Goal: Transaction & Acquisition: Purchase product/service

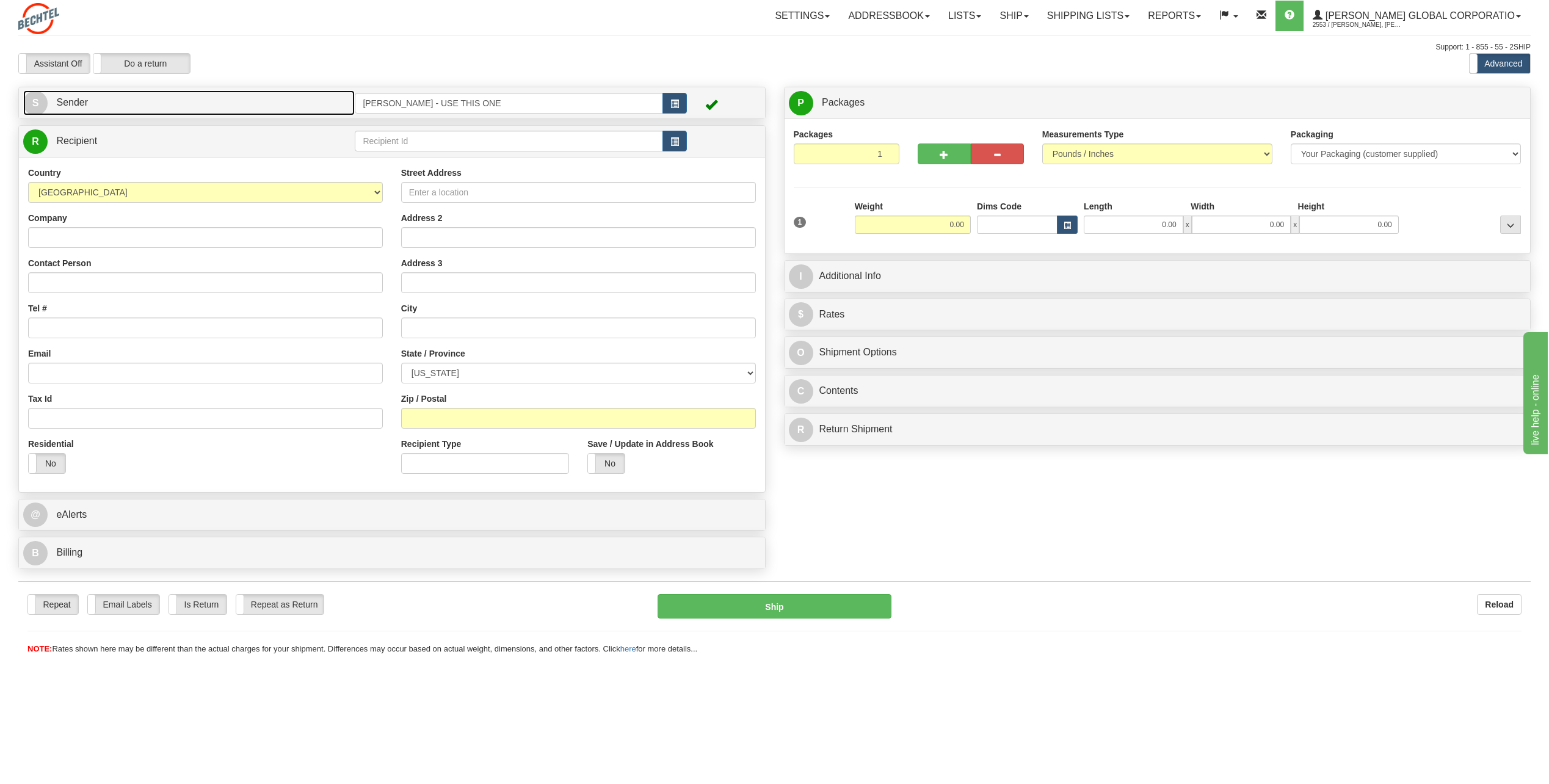
click at [45, 98] on span "S" at bounding box center [35, 103] width 24 height 24
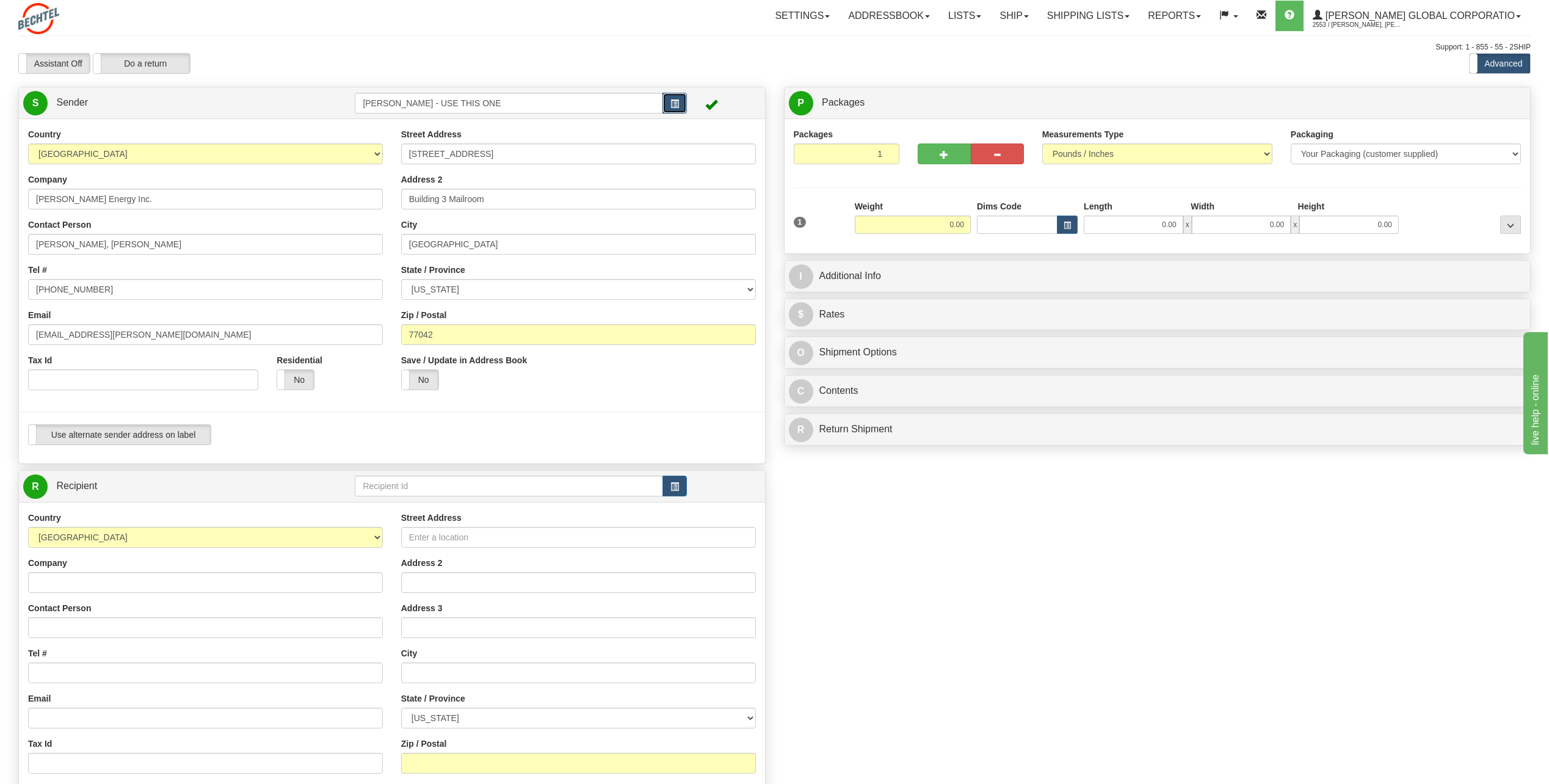
click at [675, 98] on button "button" at bounding box center [675, 103] width 24 height 21
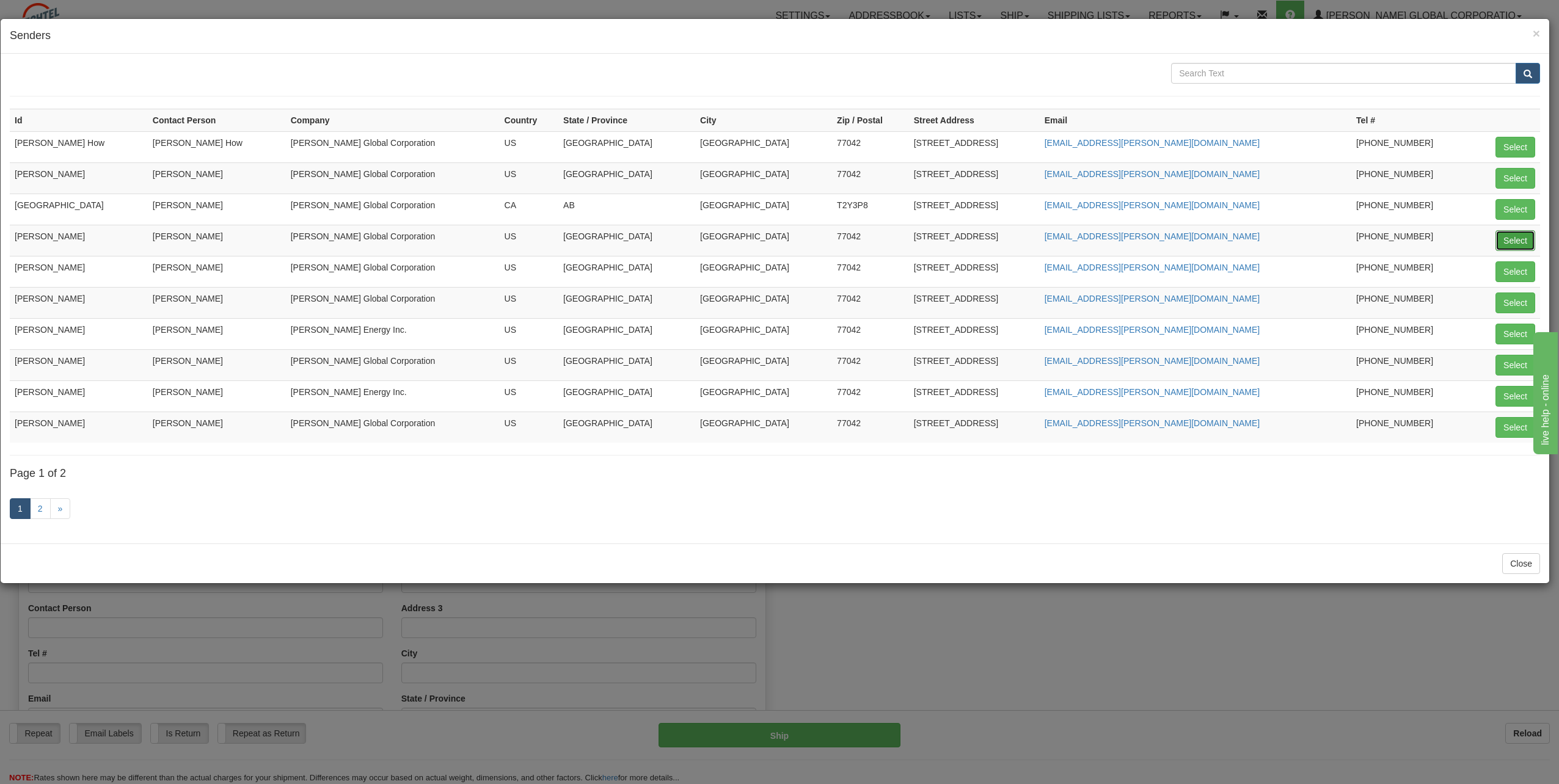
click at [1518, 238] on button "Select" at bounding box center [1515, 240] width 40 height 21
type input "[PERSON_NAME]"
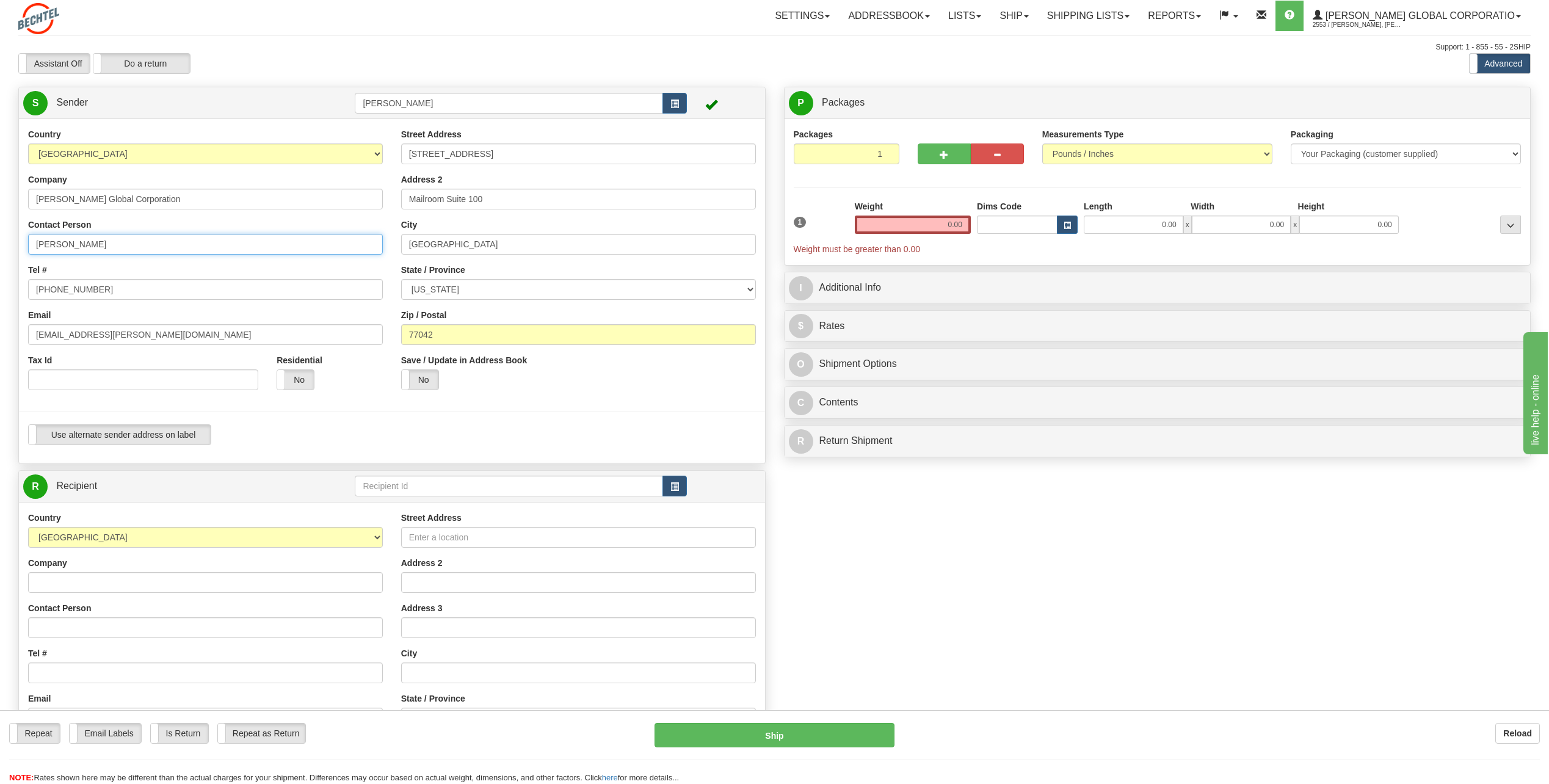
click at [141, 239] on input "[PERSON_NAME]" at bounding box center [206, 245] width 355 height 21
type input "C"
type input "Rick Skovan"
click at [264, 261] on div "Country [GEOGRAPHIC_DATA] [GEOGRAPHIC_DATA] [GEOGRAPHIC_DATA] [GEOGRAPHIC_DATA]…" at bounding box center [206, 263] width 373 height 271
click at [98, 277] on div "Tel # [PHONE_NUMBER]" at bounding box center [206, 282] width 355 height 36
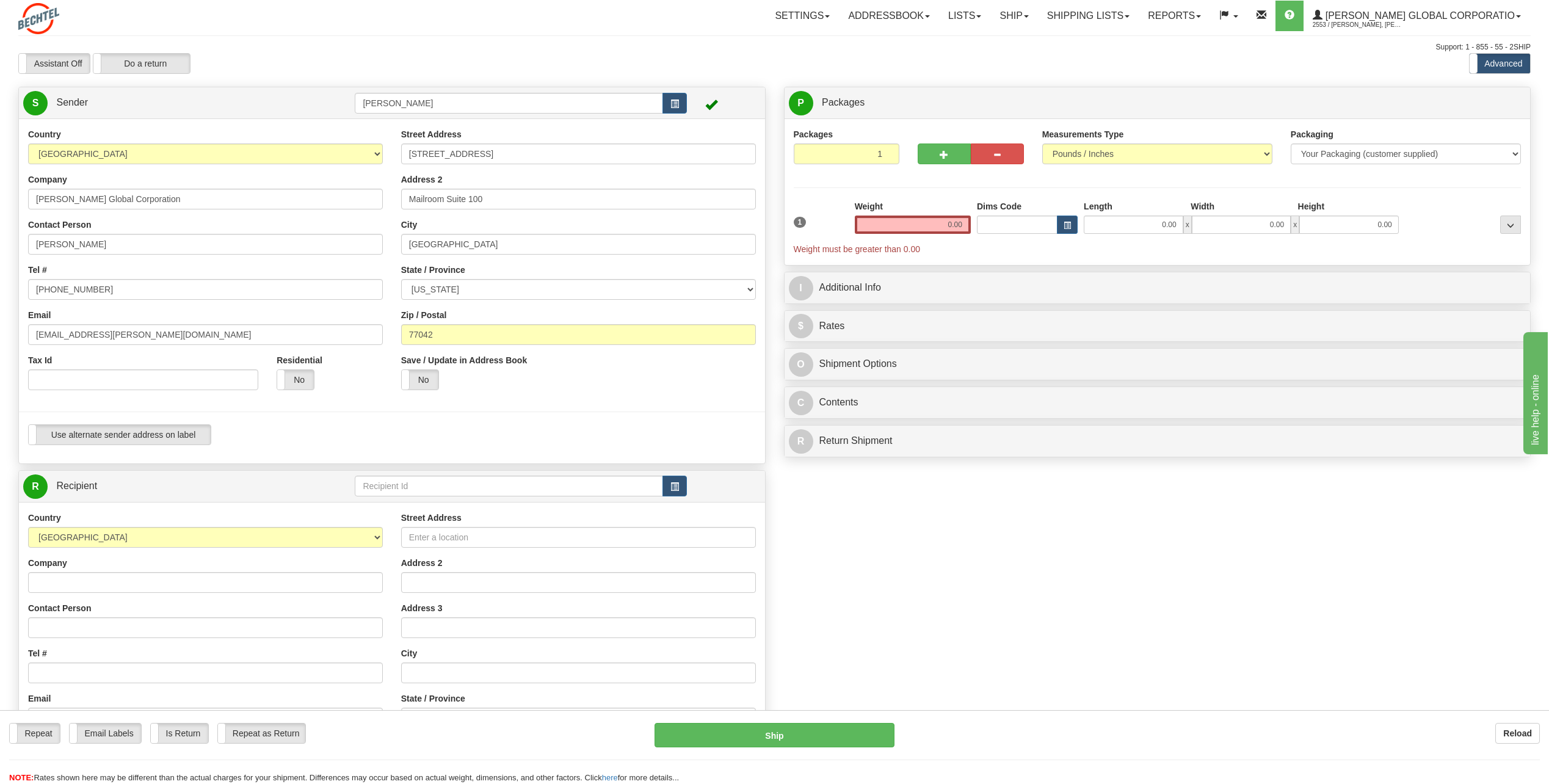
click at [120, 278] on div "Tel # [PHONE_NUMBER]" at bounding box center [206, 282] width 355 height 36
click at [89, 288] on input "[PHONE_NUMBER]" at bounding box center [206, 289] width 355 height 21
type input "[PHONE_NUMBER]"
click at [249, 268] on div "Tel # 713 235-1672" at bounding box center [206, 282] width 355 height 36
drag, startPoint x: 75, startPoint y: 334, endPoint x: 0, endPoint y: 343, distance: 75.5
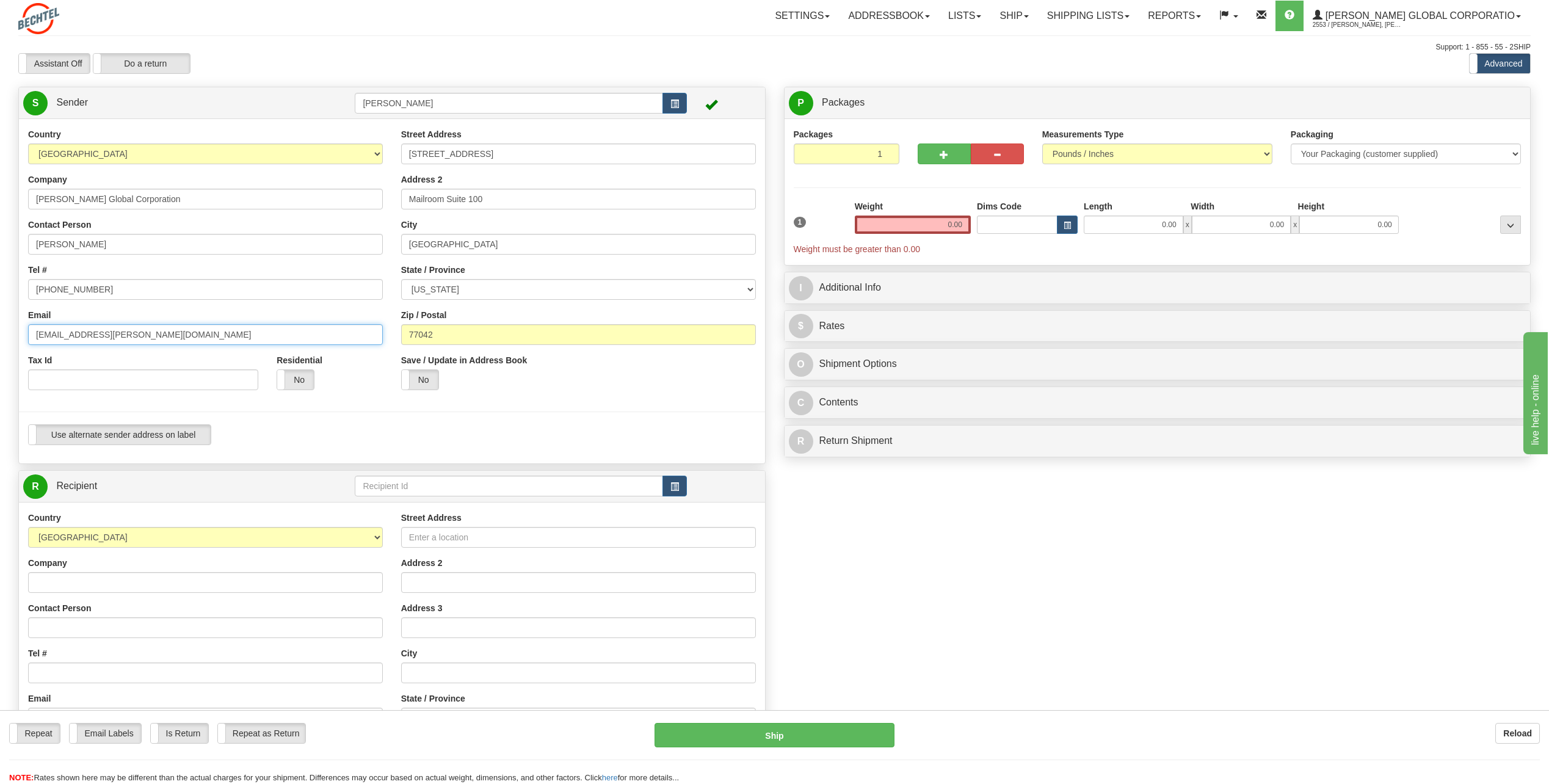
click at [0, 342] on html "Training Course Close Toggle navigation Settings Shipping Preferences New Sende…" at bounding box center [775, 392] width 1549 height 784
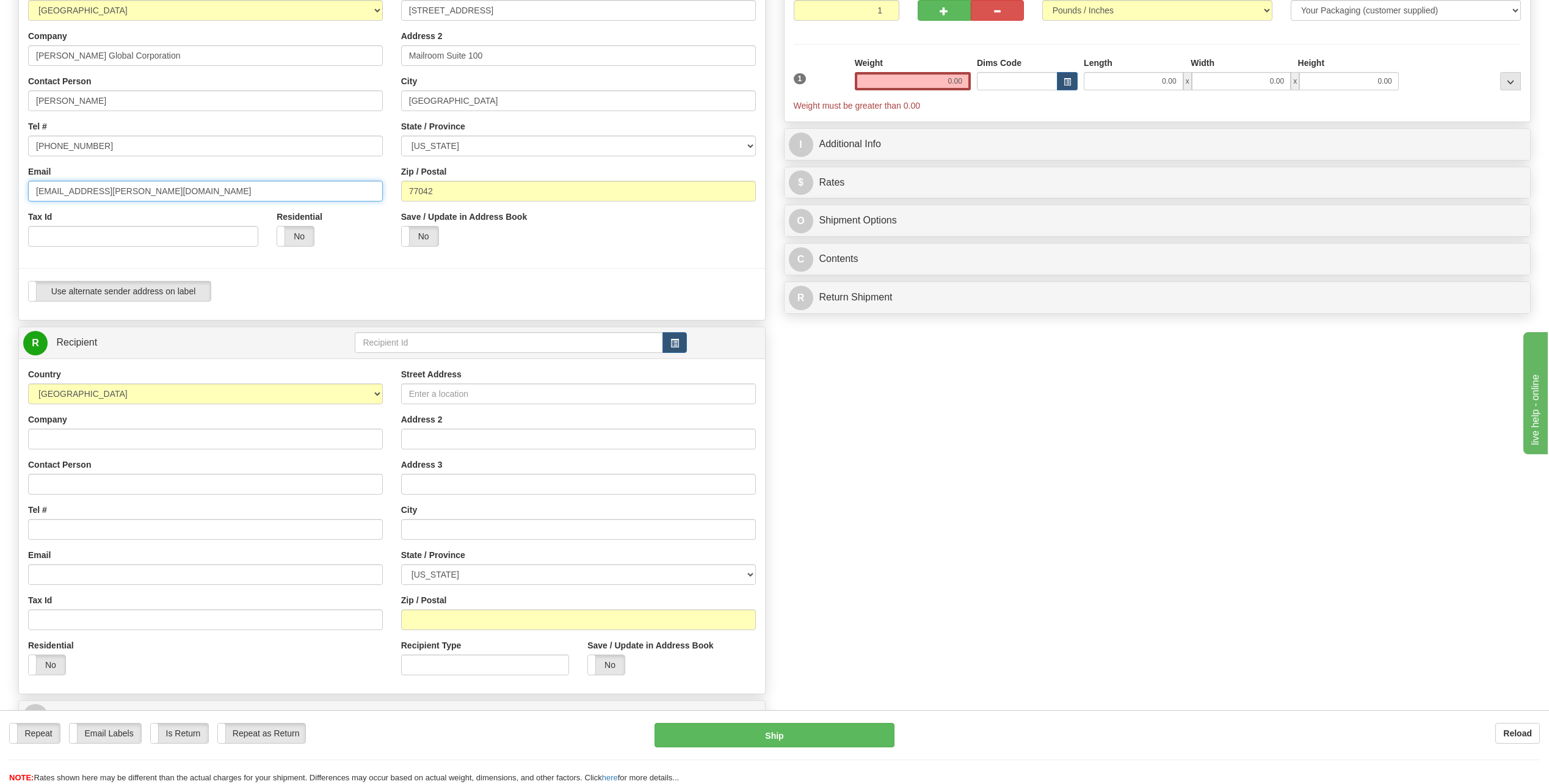
scroll to position [183, 0]
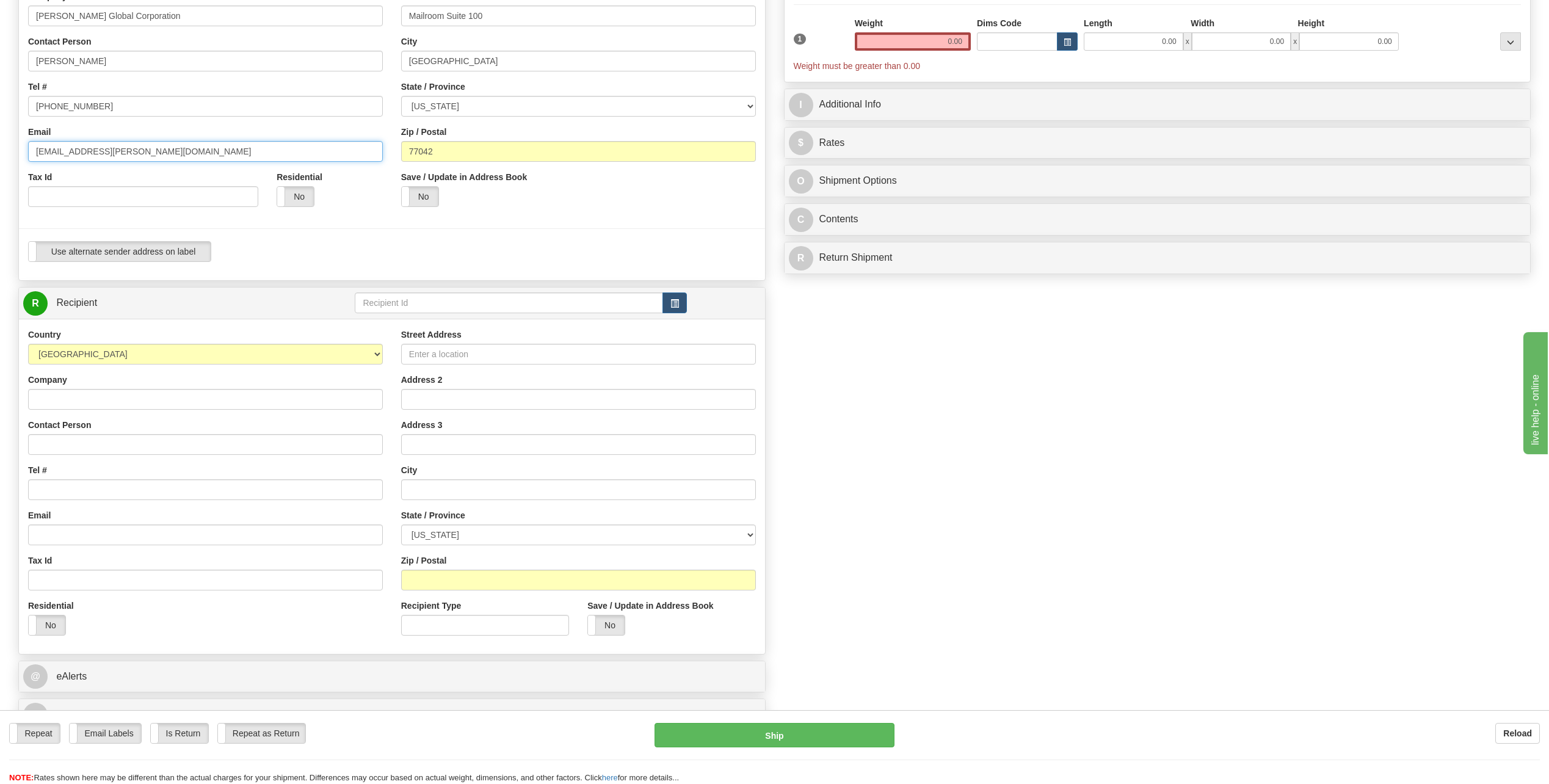
type input "[EMAIL_ADDRESS][PERSON_NAME][DOMAIN_NAME]"
click at [78, 442] on input "Contact Person" at bounding box center [206, 444] width 355 height 21
type input "[PERSON_NAME]"
click at [59, 488] on input "Tel #" at bounding box center [206, 490] width 355 height 21
click at [136, 491] on input "[PHONE_NUMBER]" at bounding box center [206, 490] width 355 height 21
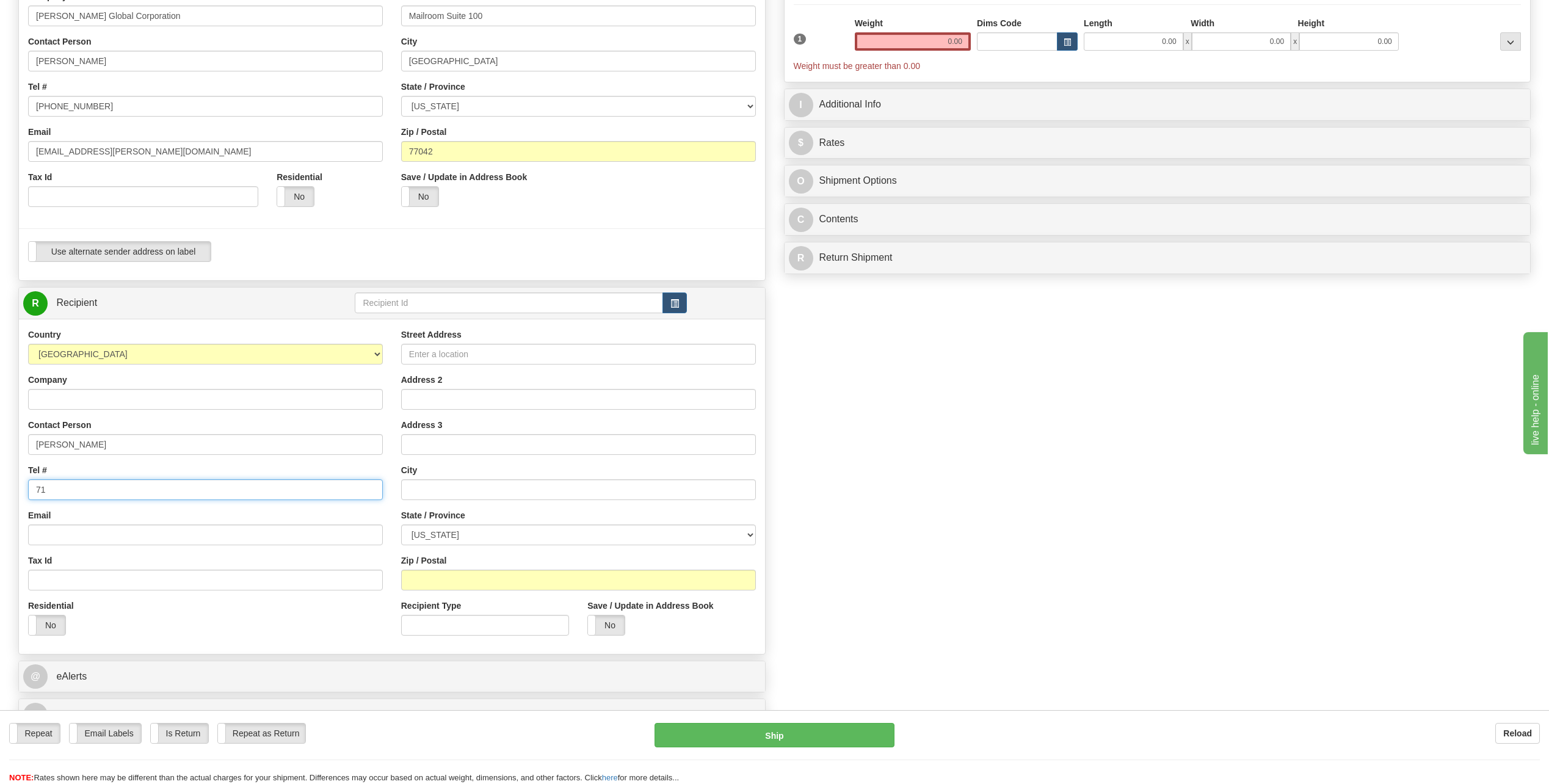
type input "7"
type input "[PHONE_NUMBER]"
click at [473, 357] on input "Street Address" at bounding box center [579, 354] width 355 height 21
type input "[STREET_ADDRESS][DATE]"
drag, startPoint x: 438, startPoint y: 487, endPoint x: 438, endPoint y: 478, distance: 9.0
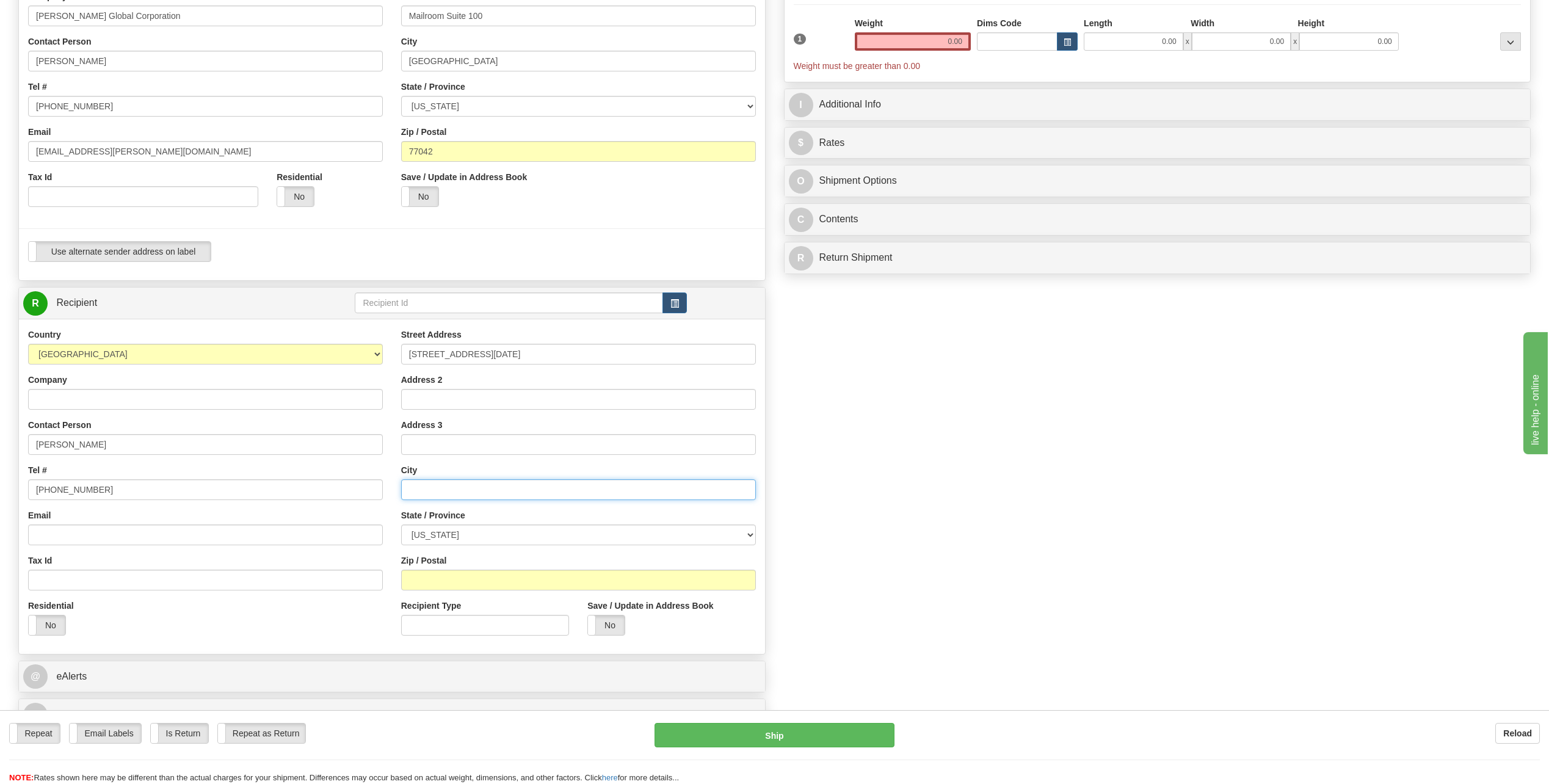
click at [442, 483] on input "text" at bounding box center [579, 490] width 355 height 21
type input "Anchorage"
click at [749, 534] on select "[US_STATE] [US_STATE] [US_STATE] [US_STATE] Armed Forces America Armed Forces E…" at bounding box center [579, 535] width 355 height 21
select select "AK"
click at [401, 524] on select "[US_STATE] [US_STATE] [US_STATE] [US_STATE] Armed Forces America Armed Forces E…" at bounding box center [579, 535] width 355 height 21
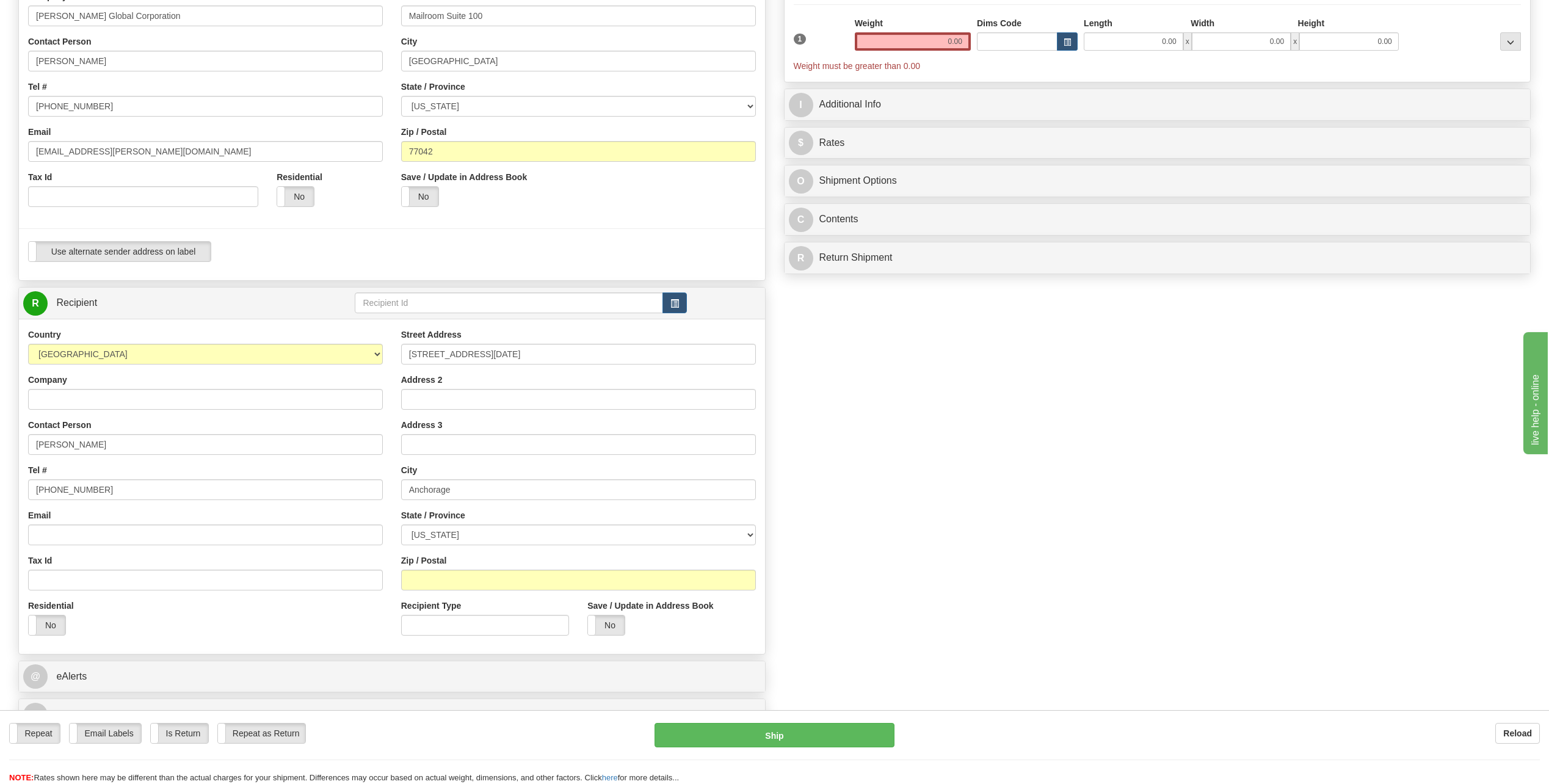
click at [455, 562] on div "Zip / Postal" at bounding box center [579, 572] width 355 height 36
click at [442, 595] on div "Street Address 4018 Easter Island Circle Address 2 Address 3 City Anchorage Sta…" at bounding box center [579, 486] width 373 height 317
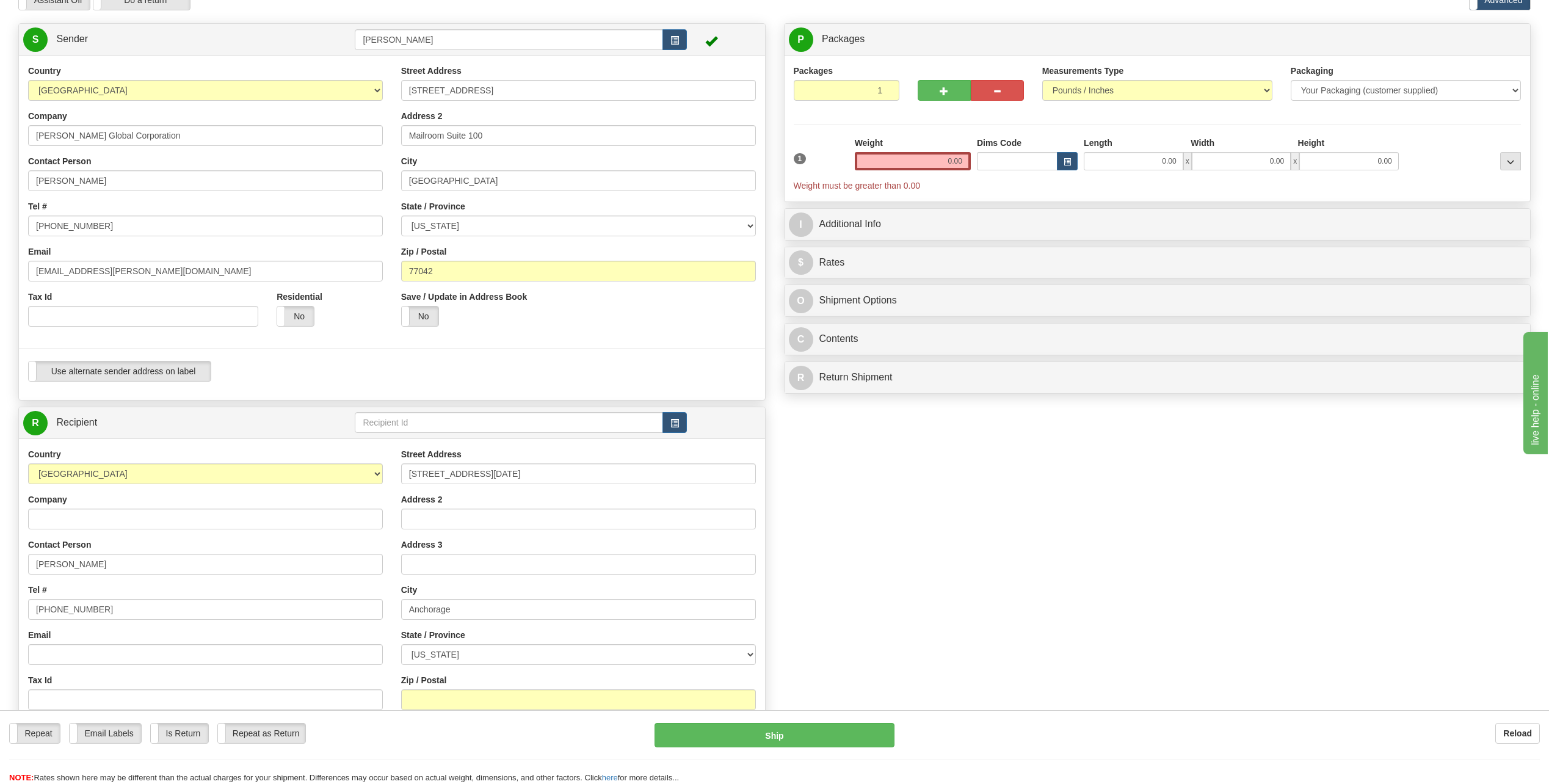
scroll to position [61, 0]
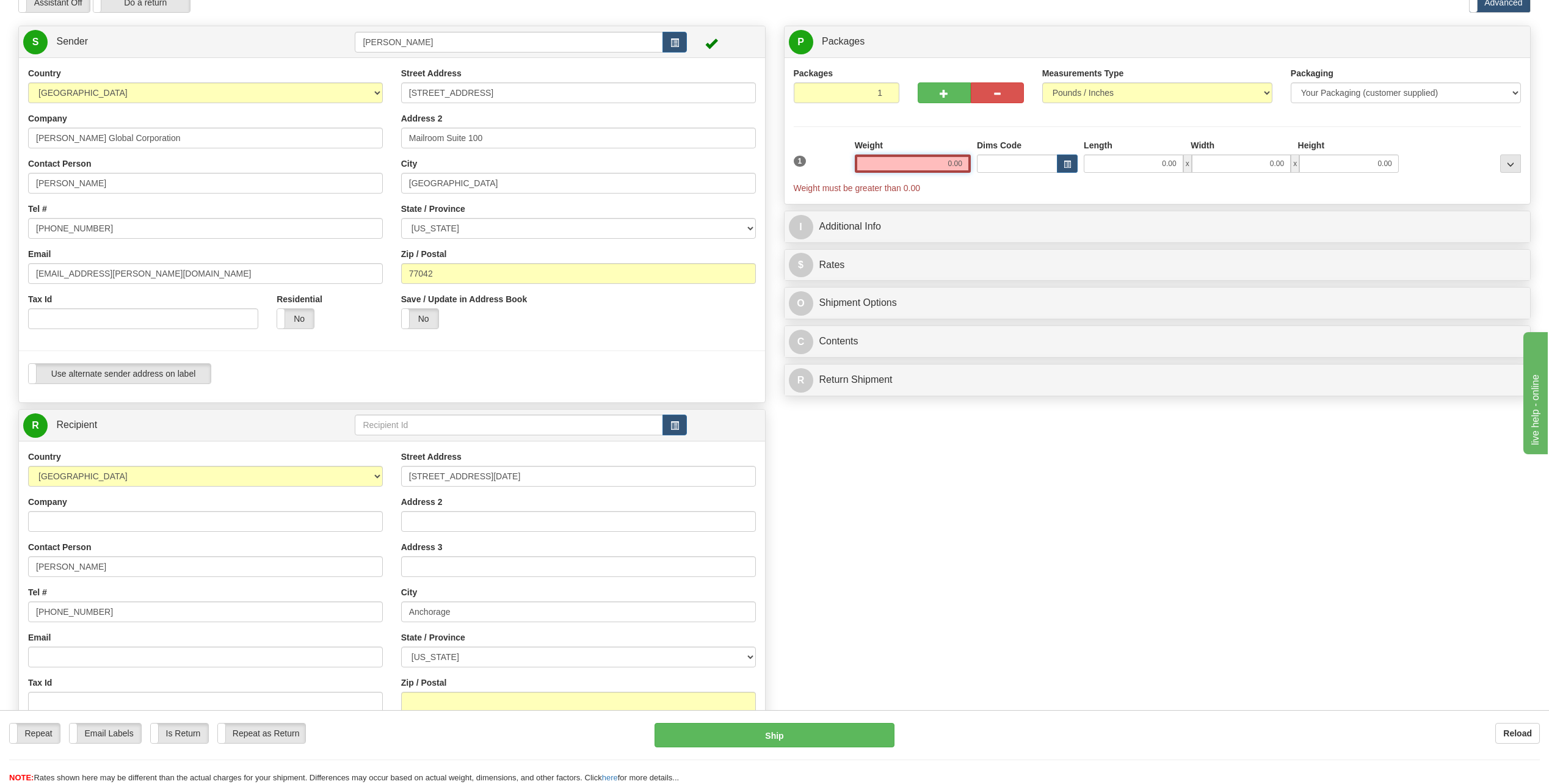
drag, startPoint x: 945, startPoint y: 164, endPoint x: 1065, endPoint y: 173, distance: 120.3
click at [1065, 173] on div "1 Weight 0.00 Dims Code 0.00" at bounding box center [1158, 166] width 734 height 55
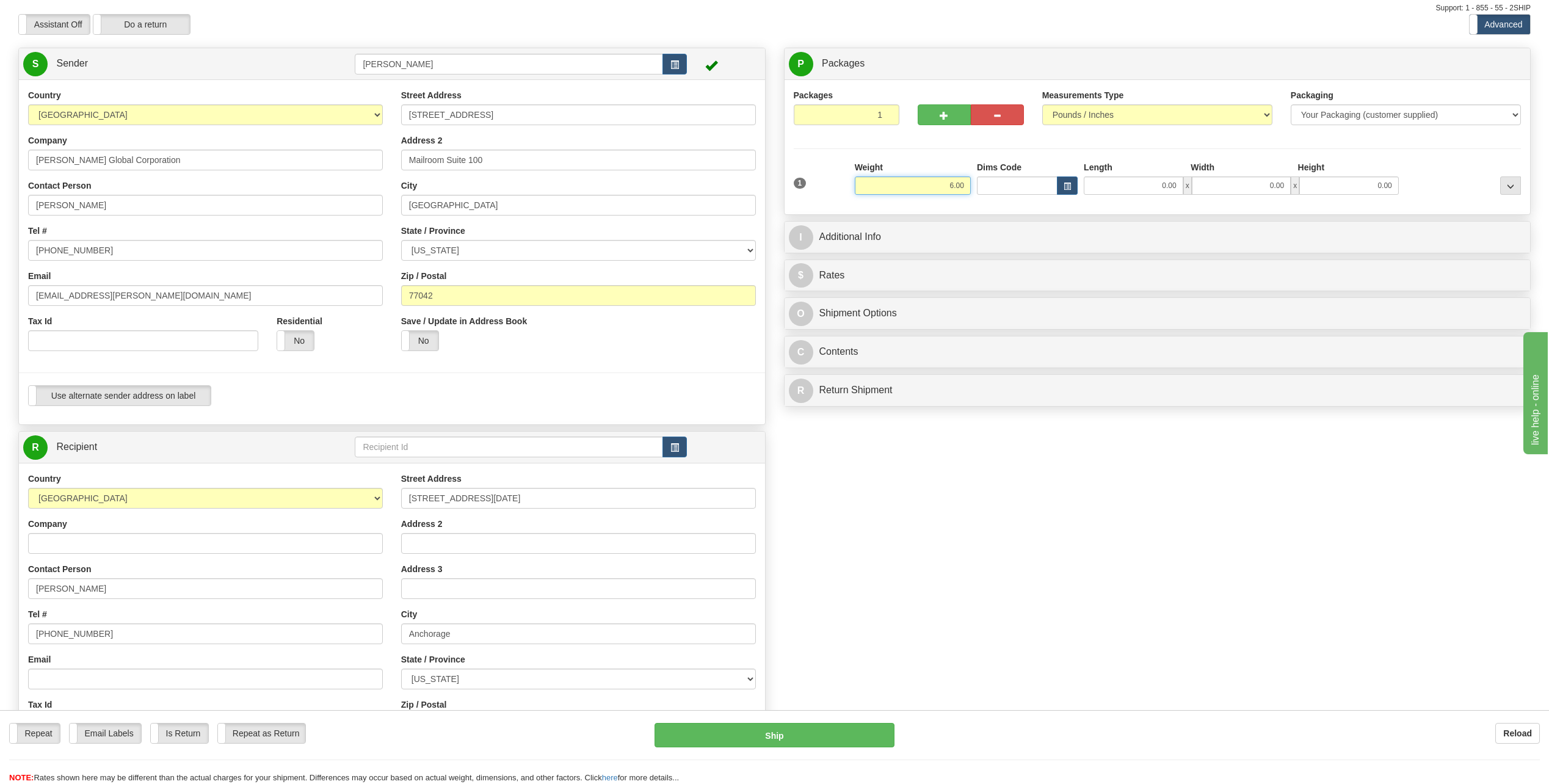
scroll to position [0, 0]
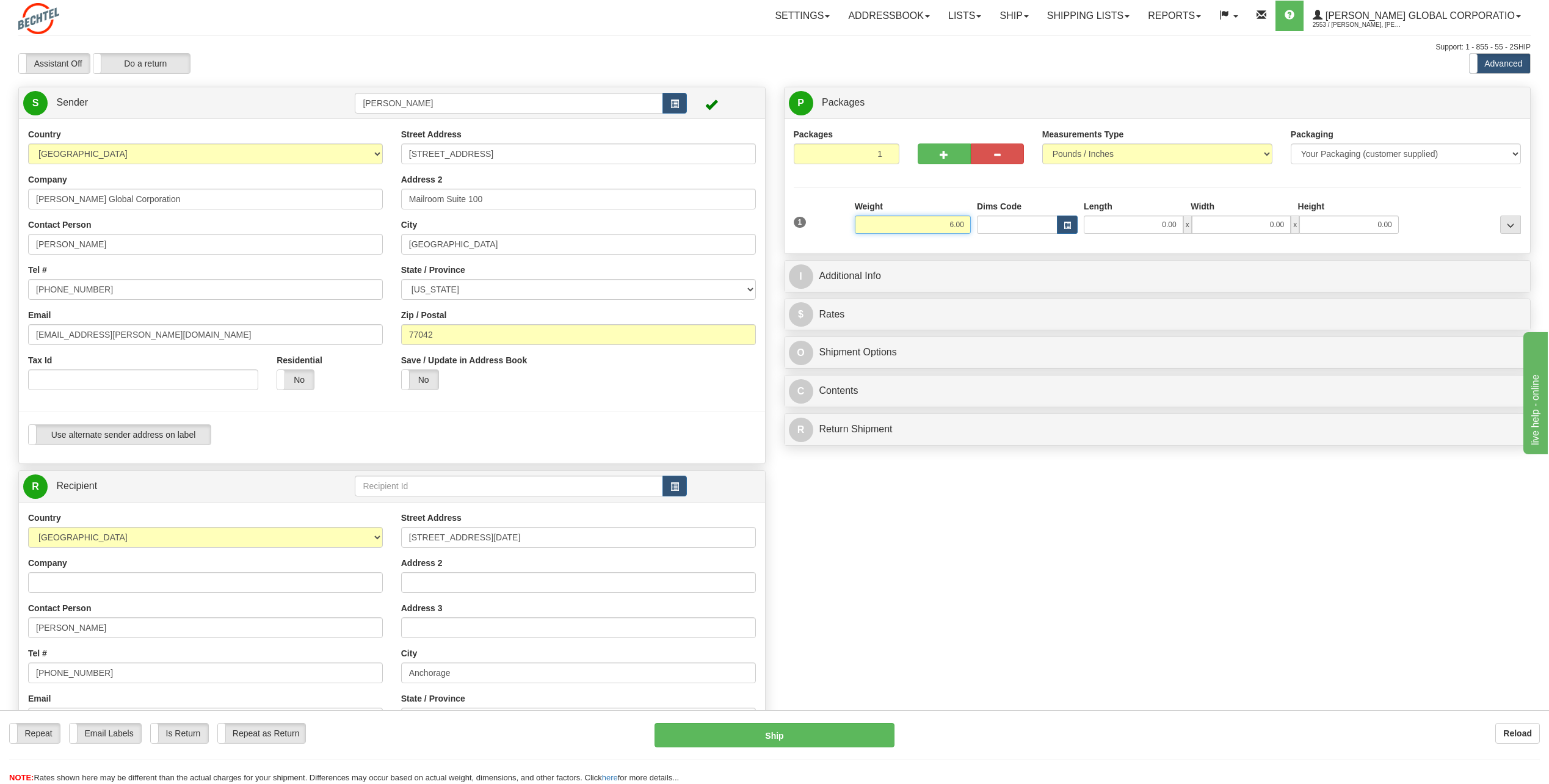
type input "6.00"
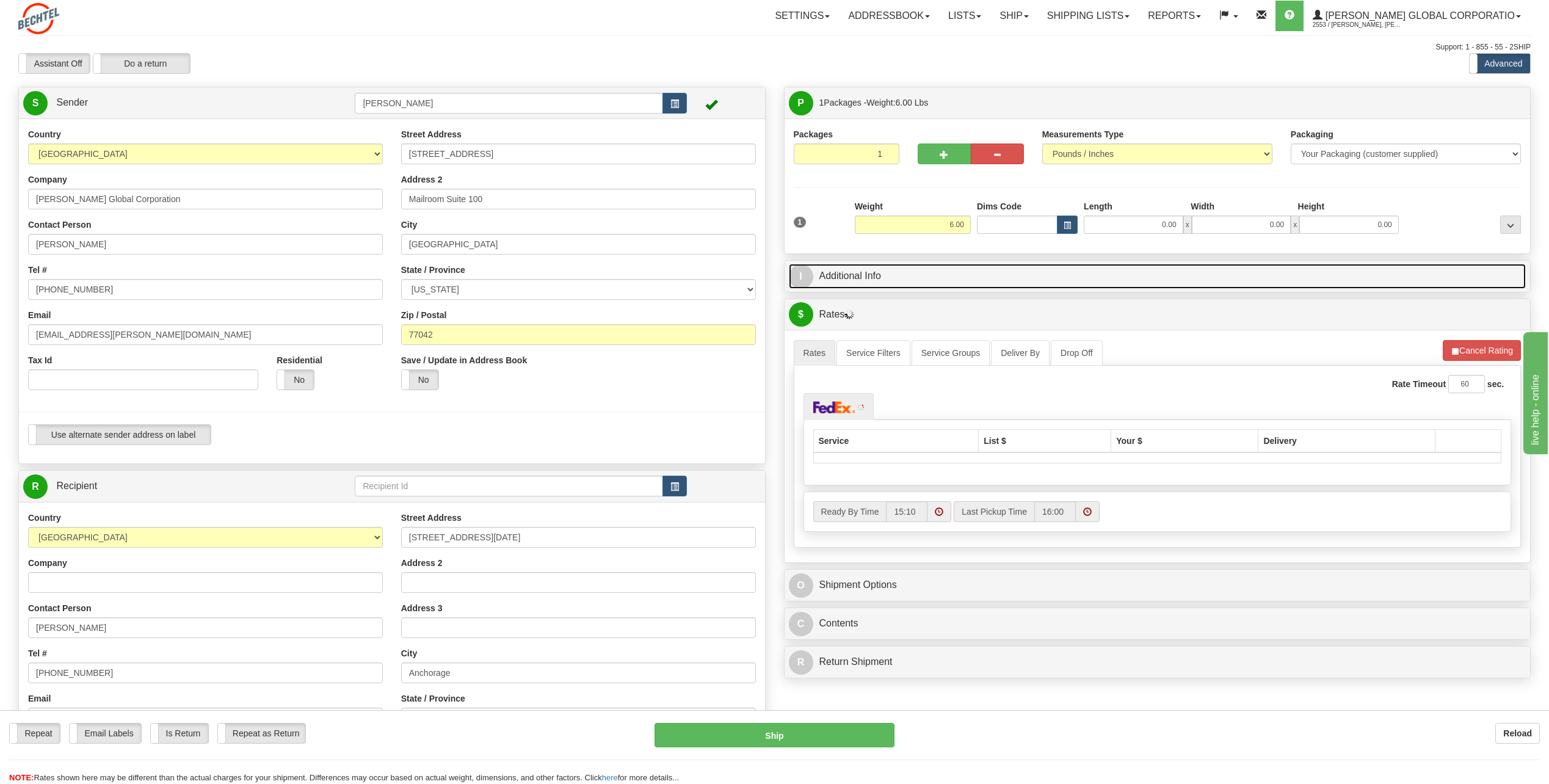
click at [808, 277] on span "I" at bounding box center [801, 276] width 24 height 24
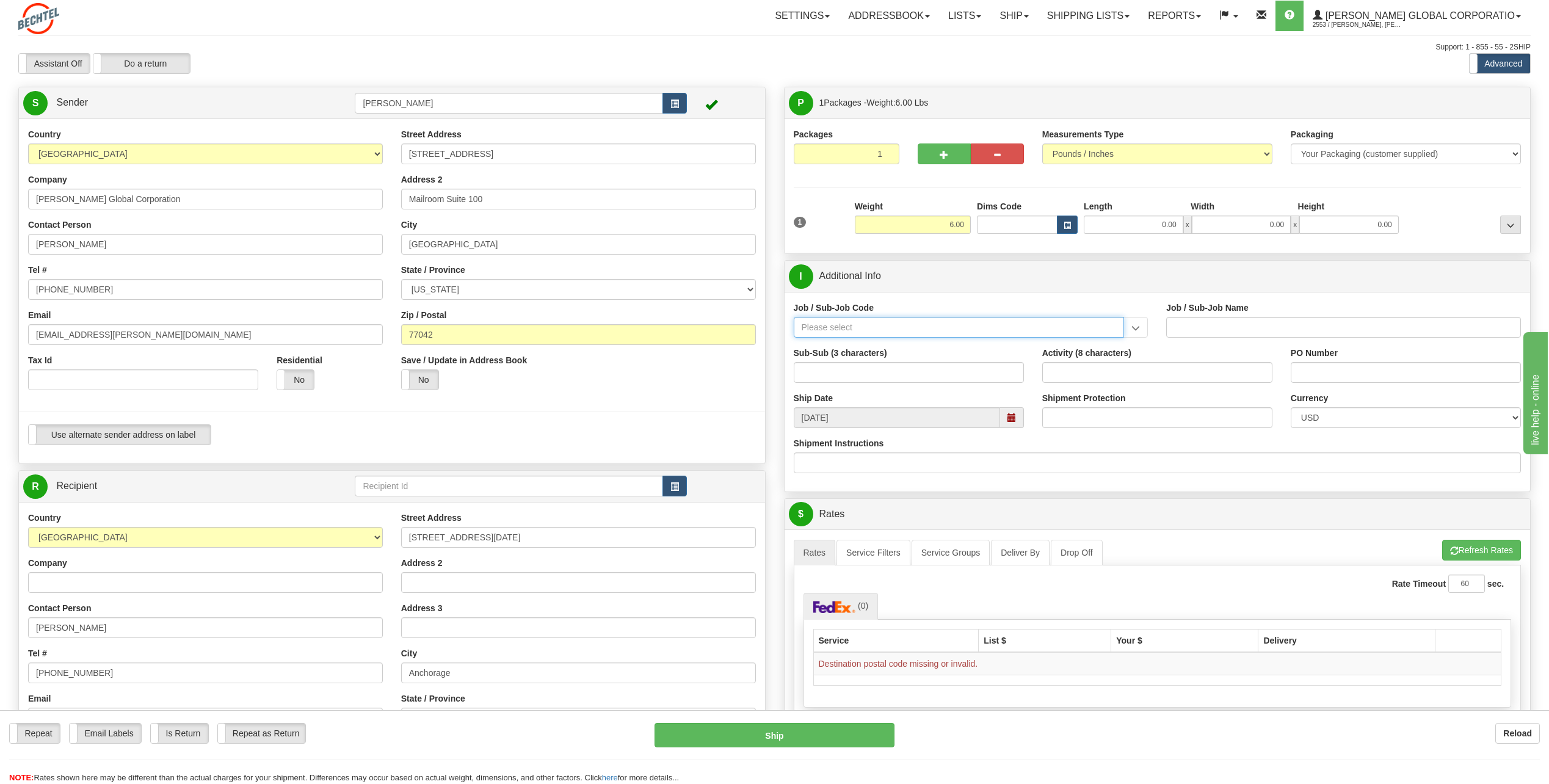
click at [846, 332] on input "Job / Sub-Job Code" at bounding box center [960, 327] width 331 height 21
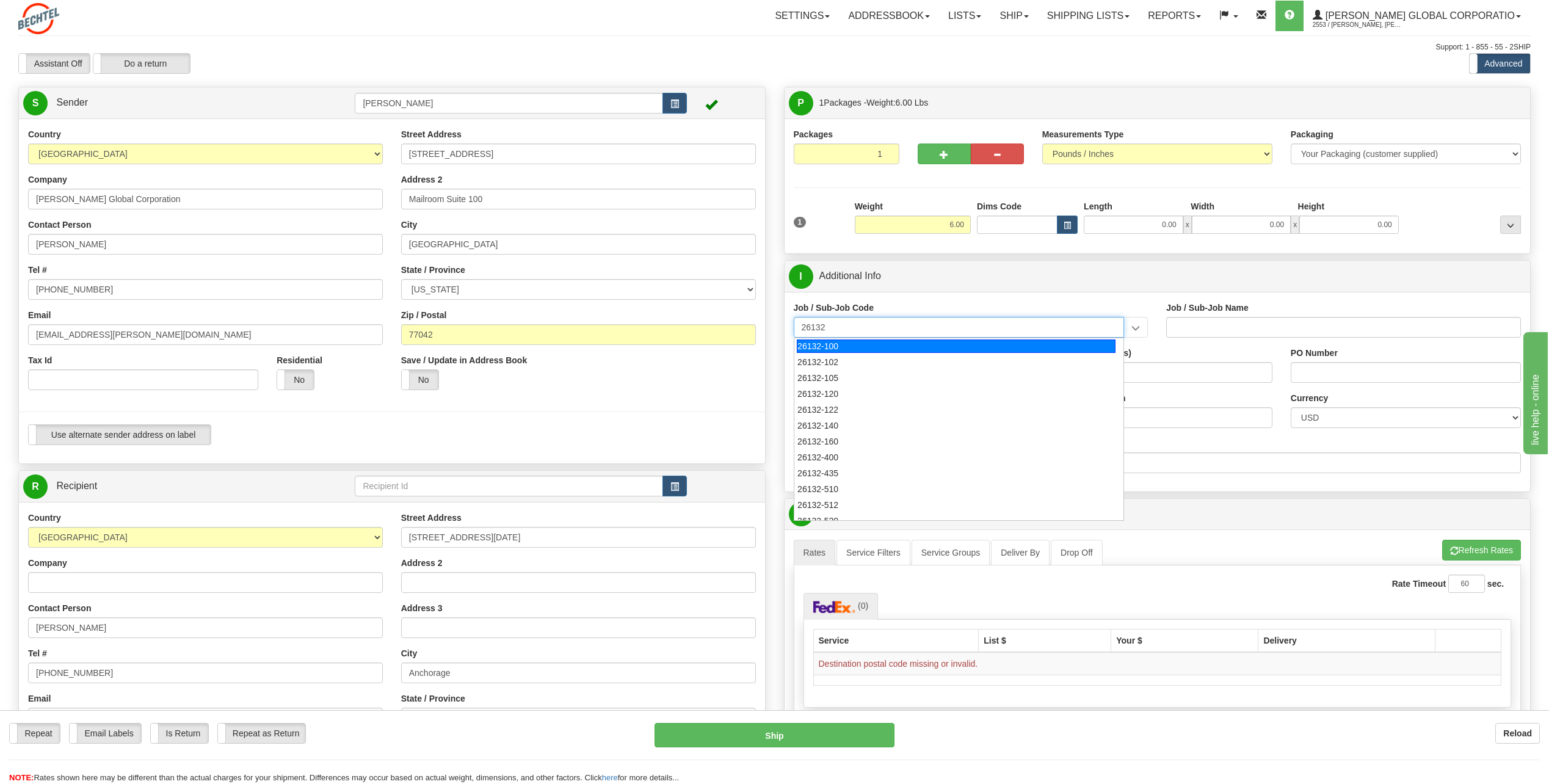
click at [829, 345] on div "26132-100" at bounding box center [956, 346] width 319 height 13
type input "26132-100"
type input "DRIFTWOOD LNG - HOME OFFICE - [GEOGRAPHIC_DATA] ACTIVITIES"
type input "26132-100"
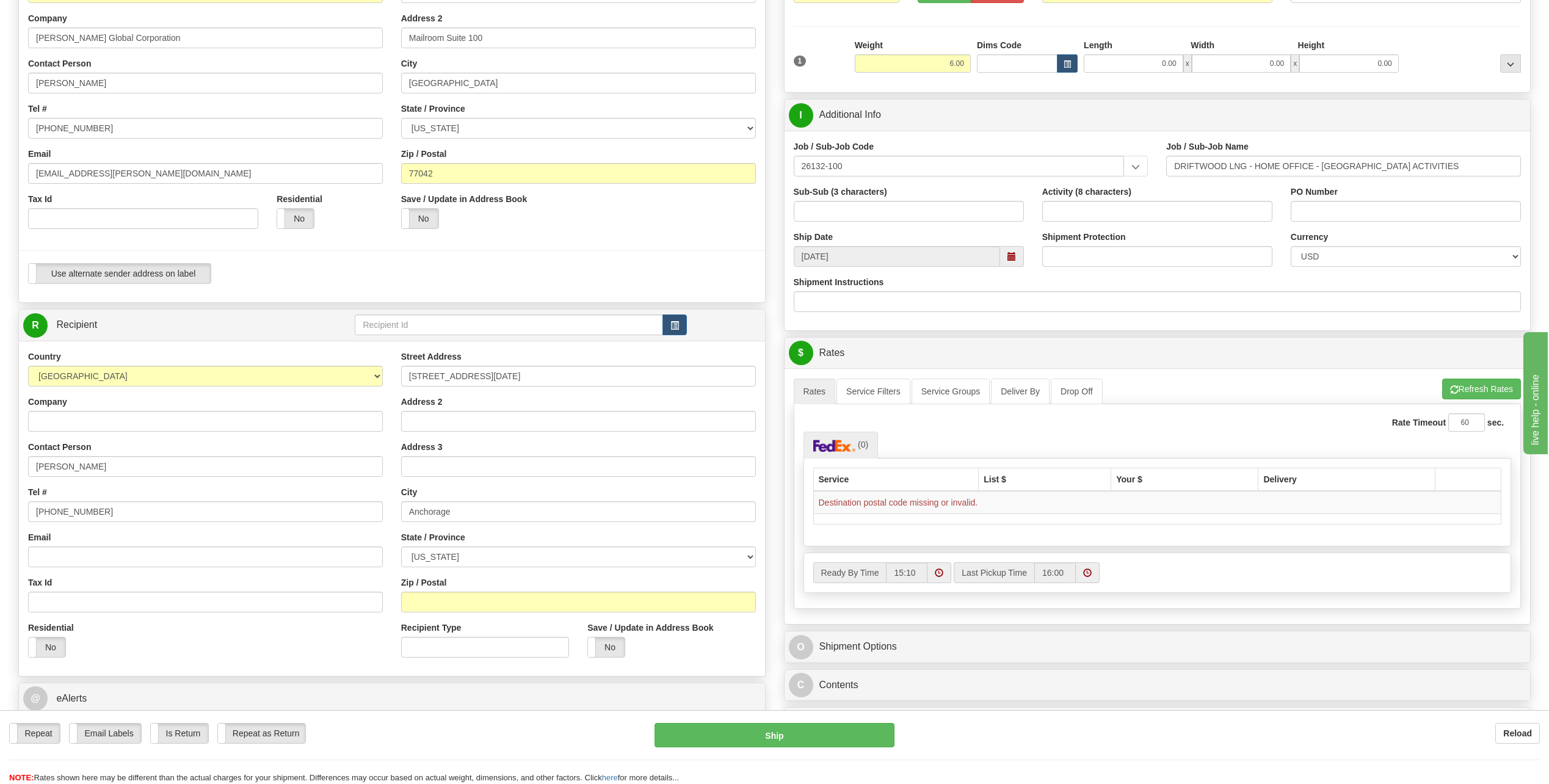
scroll to position [183, 0]
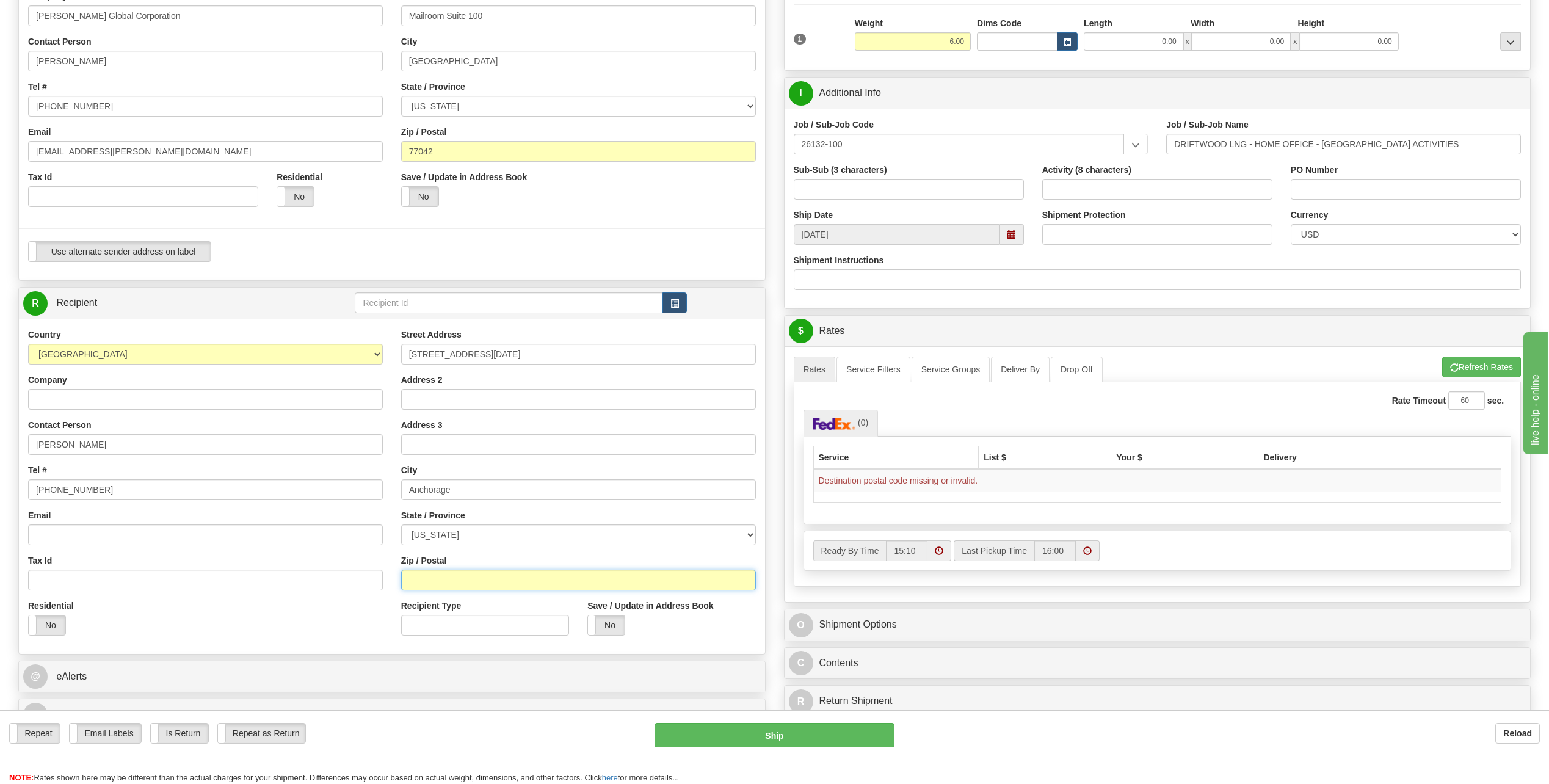
click at [434, 580] on input "Zip / Postal" at bounding box center [579, 580] width 355 height 21
type input "99515"
click at [291, 516] on div "Email" at bounding box center [206, 528] width 355 height 36
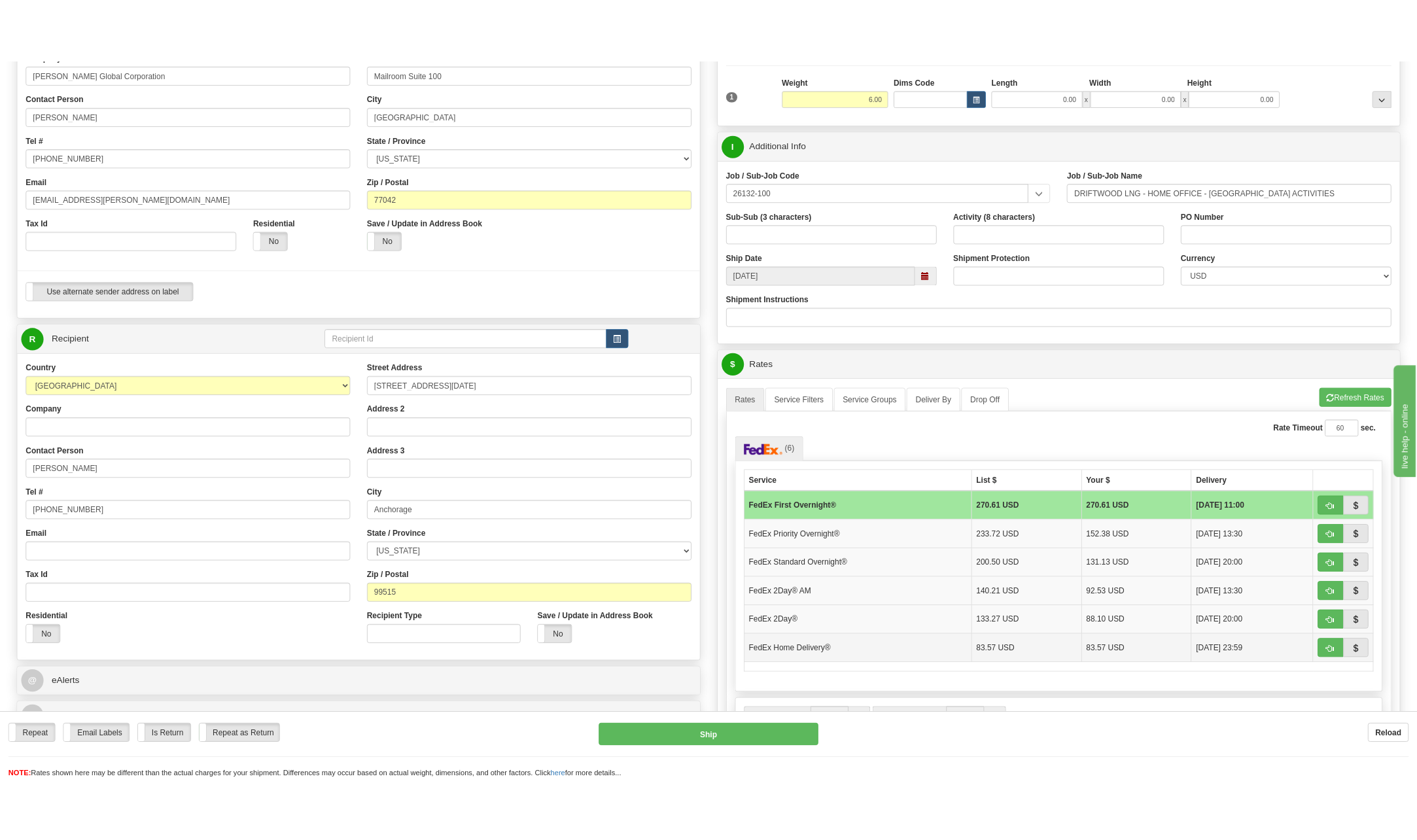
scroll to position [261, 0]
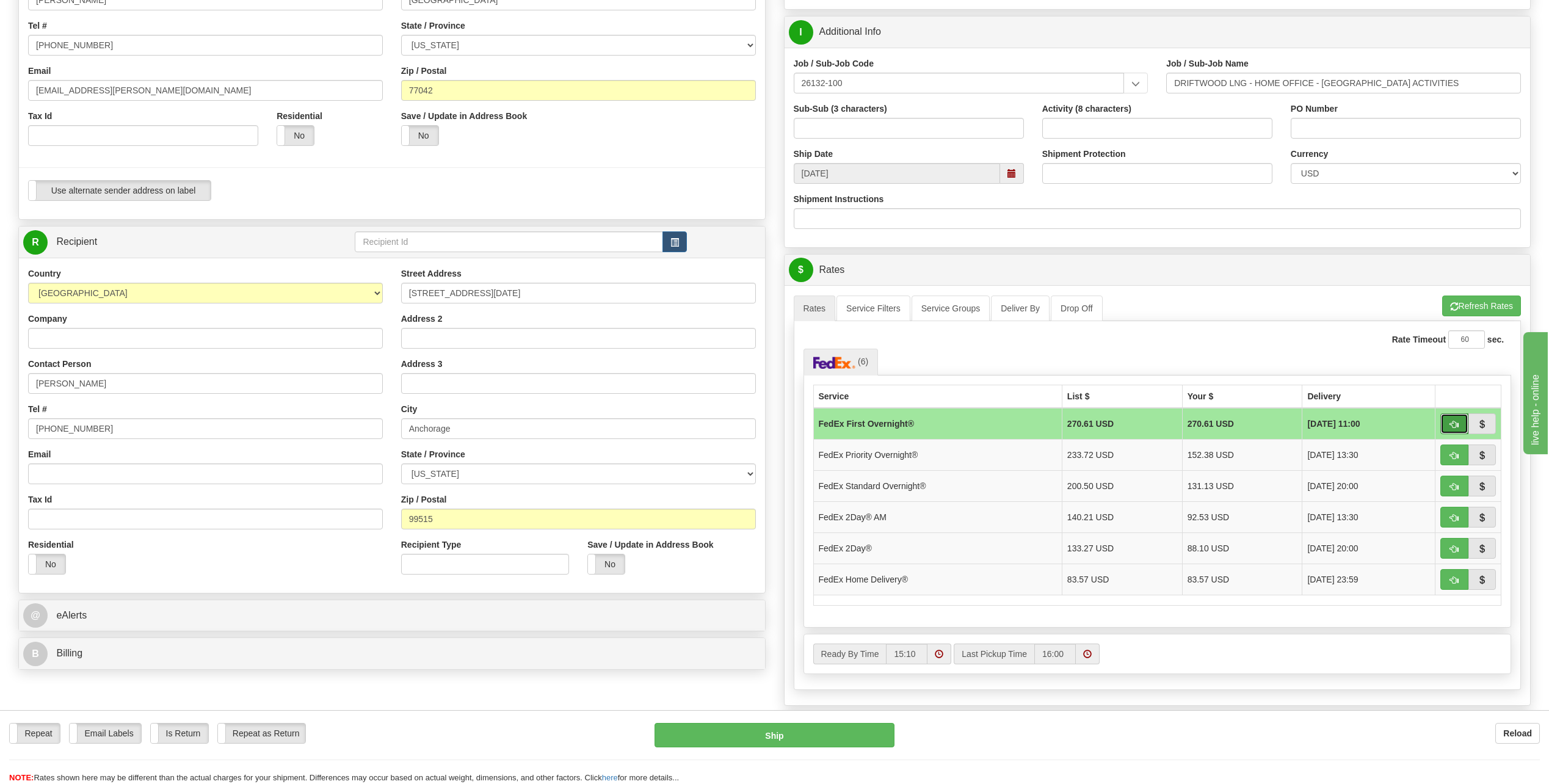
click at [1452, 423] on span "button" at bounding box center [1455, 424] width 8 height 8
type input "06"
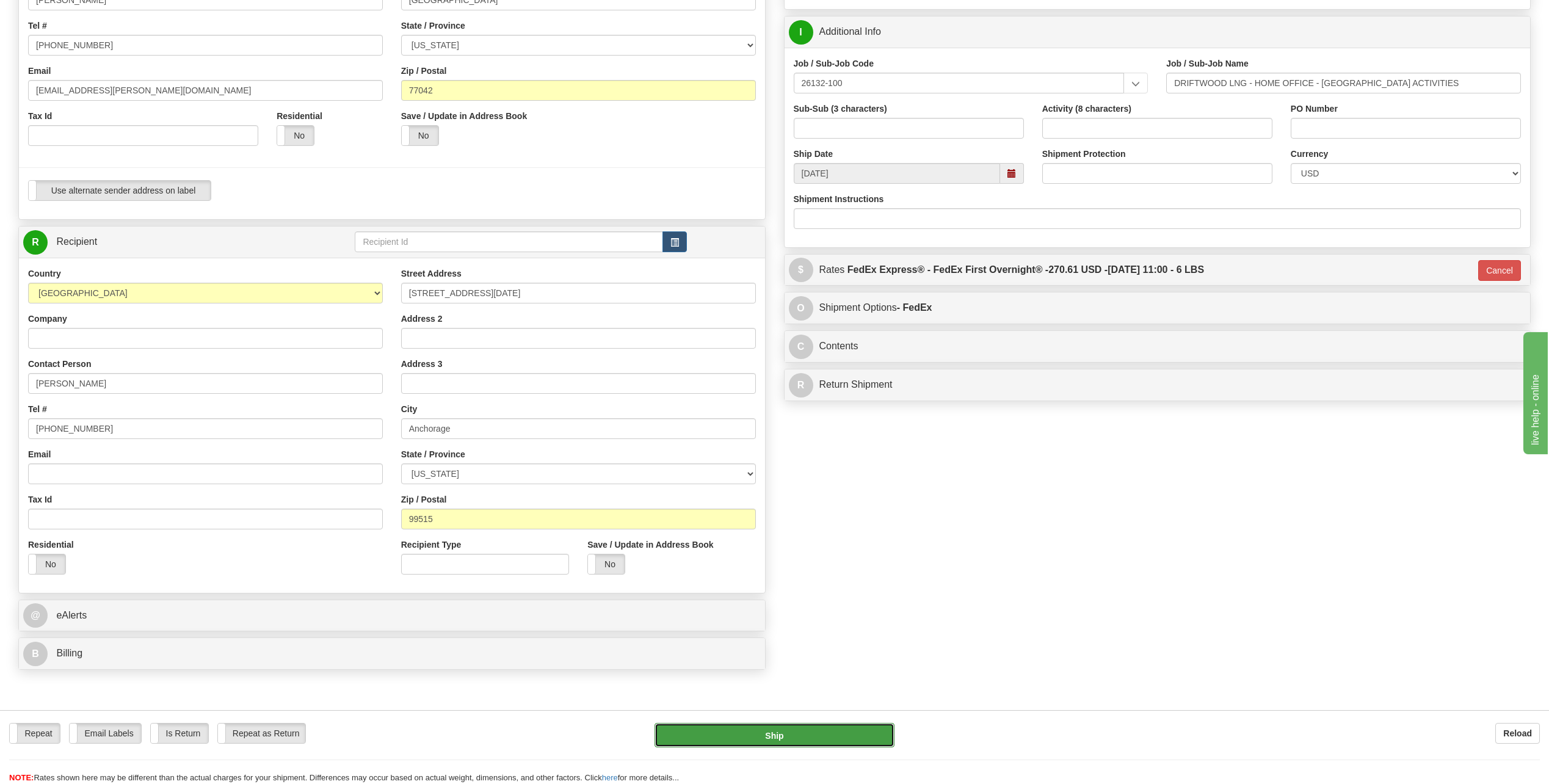
click at [838, 735] on button "Ship" at bounding box center [775, 734] width 240 height 24
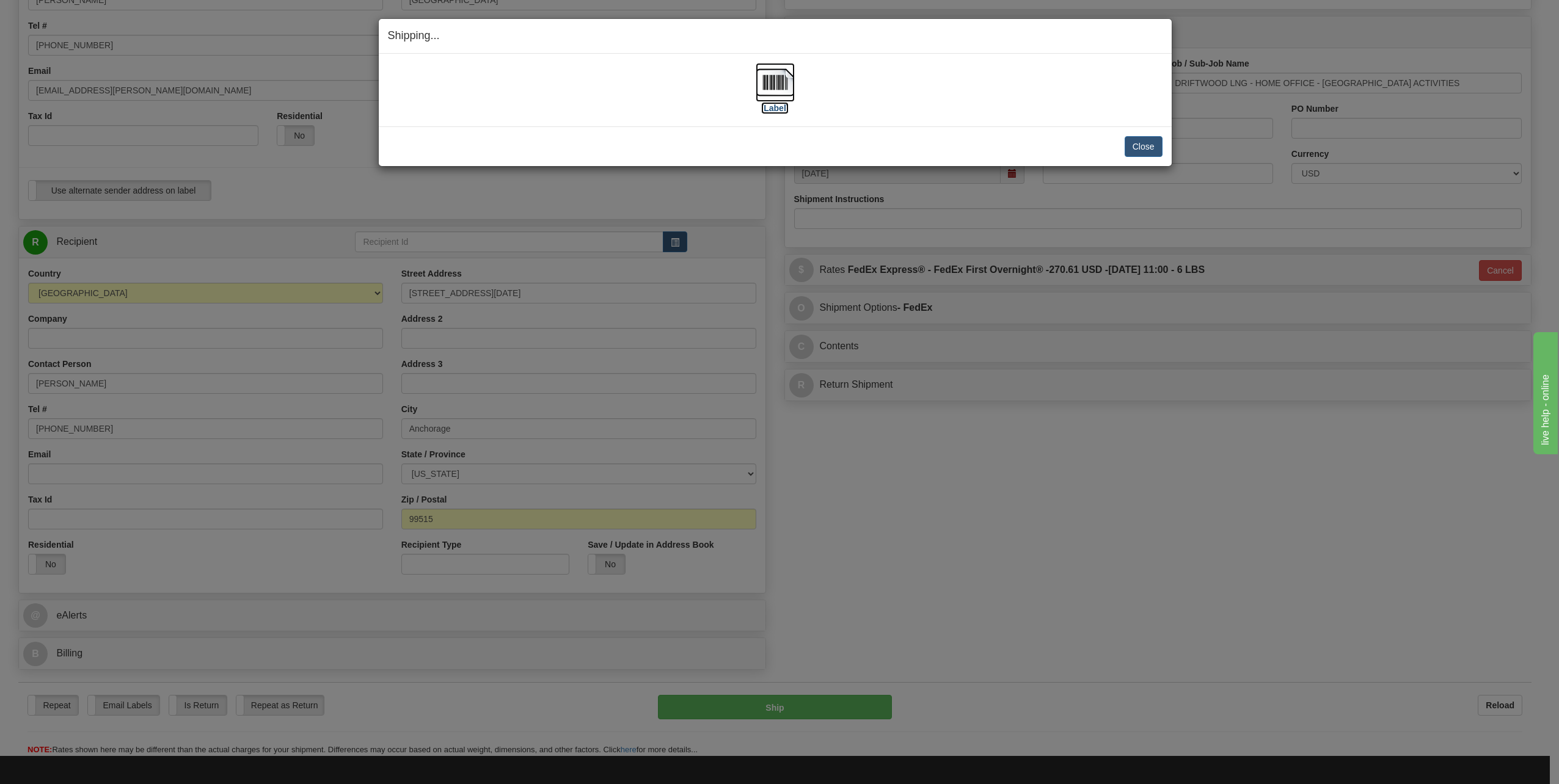
click at [784, 82] on img at bounding box center [775, 82] width 39 height 39
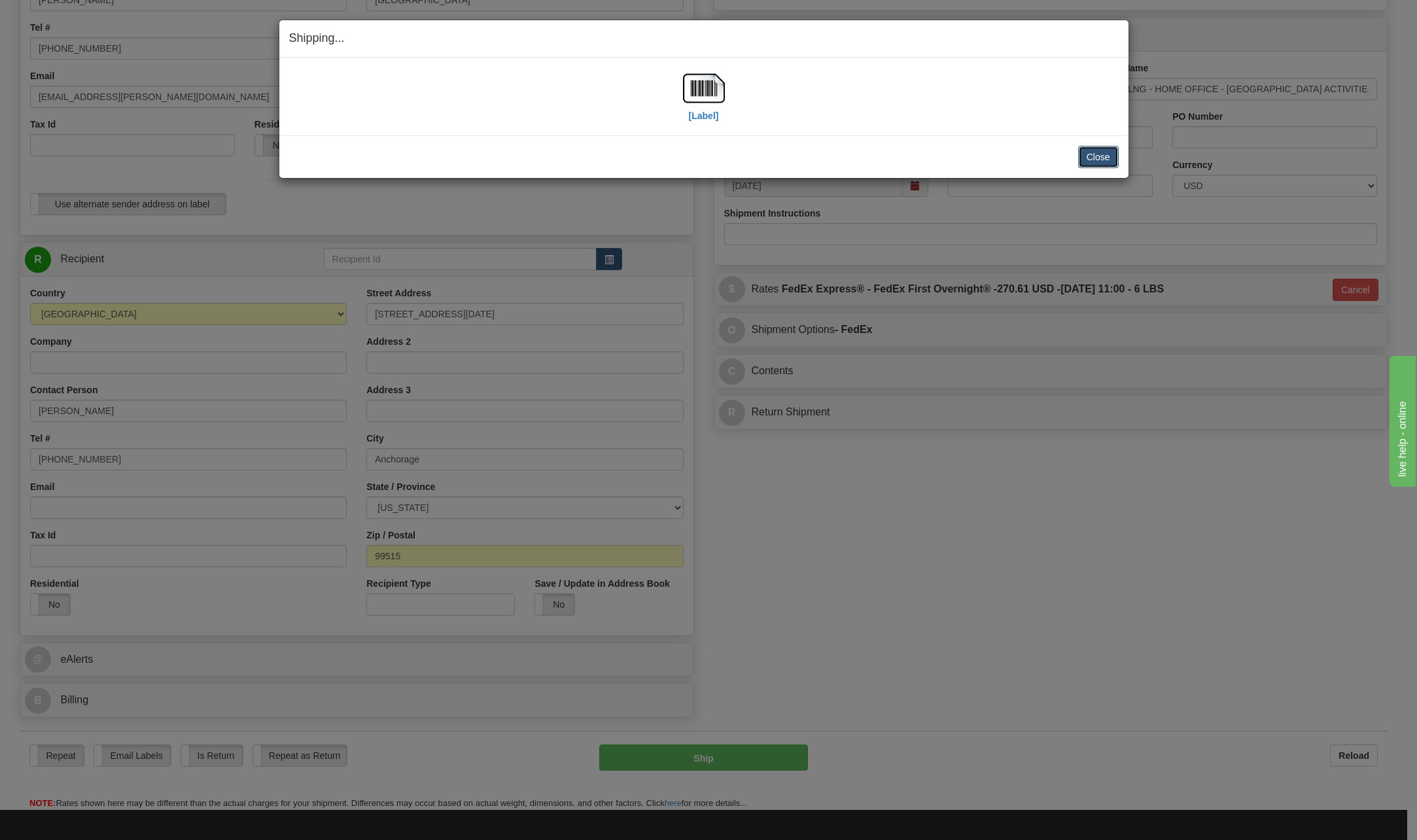
click at [1107, 157] on button "Close" at bounding box center [1099, 157] width 40 height 22
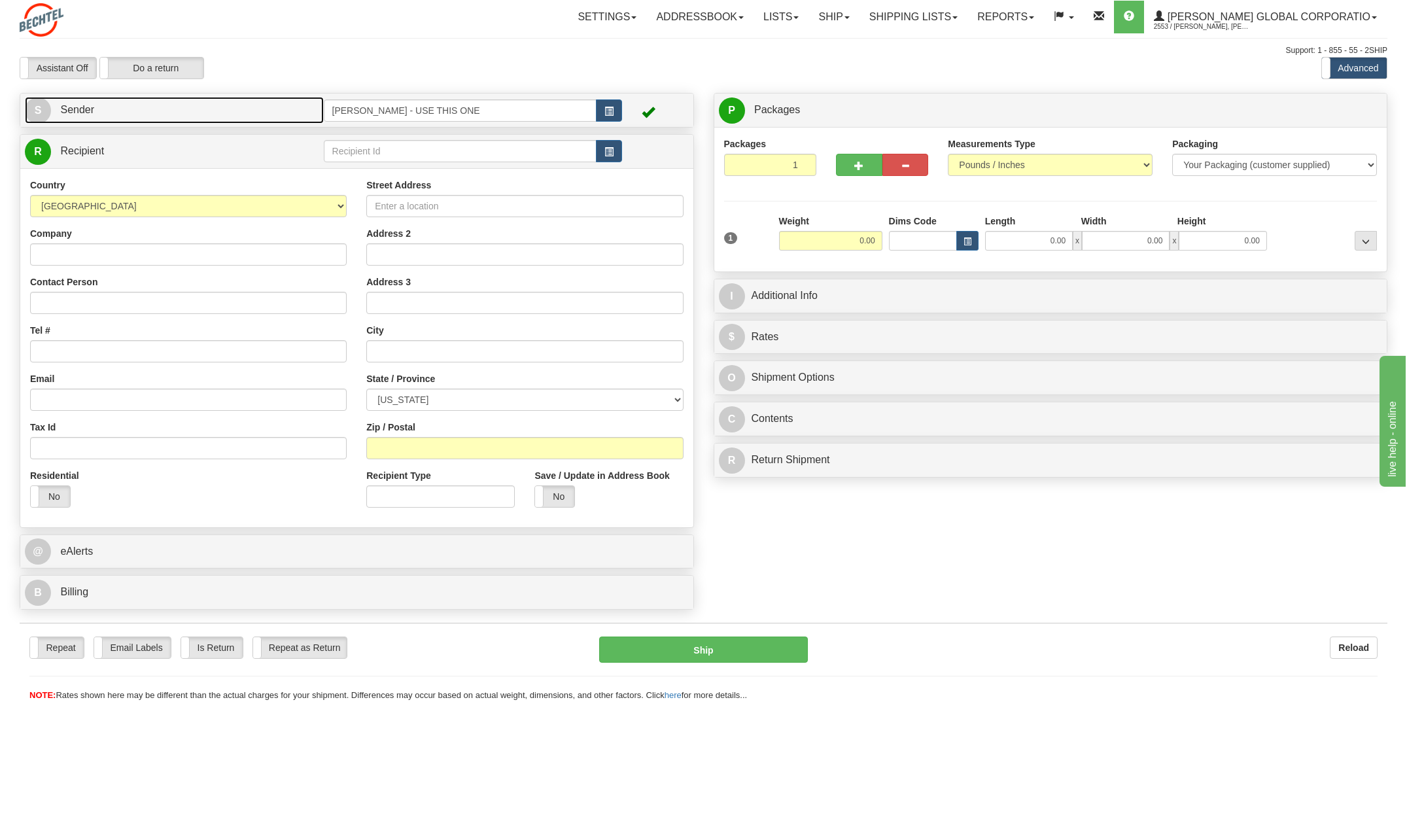
click at [31, 103] on span "S" at bounding box center [37, 110] width 26 height 26
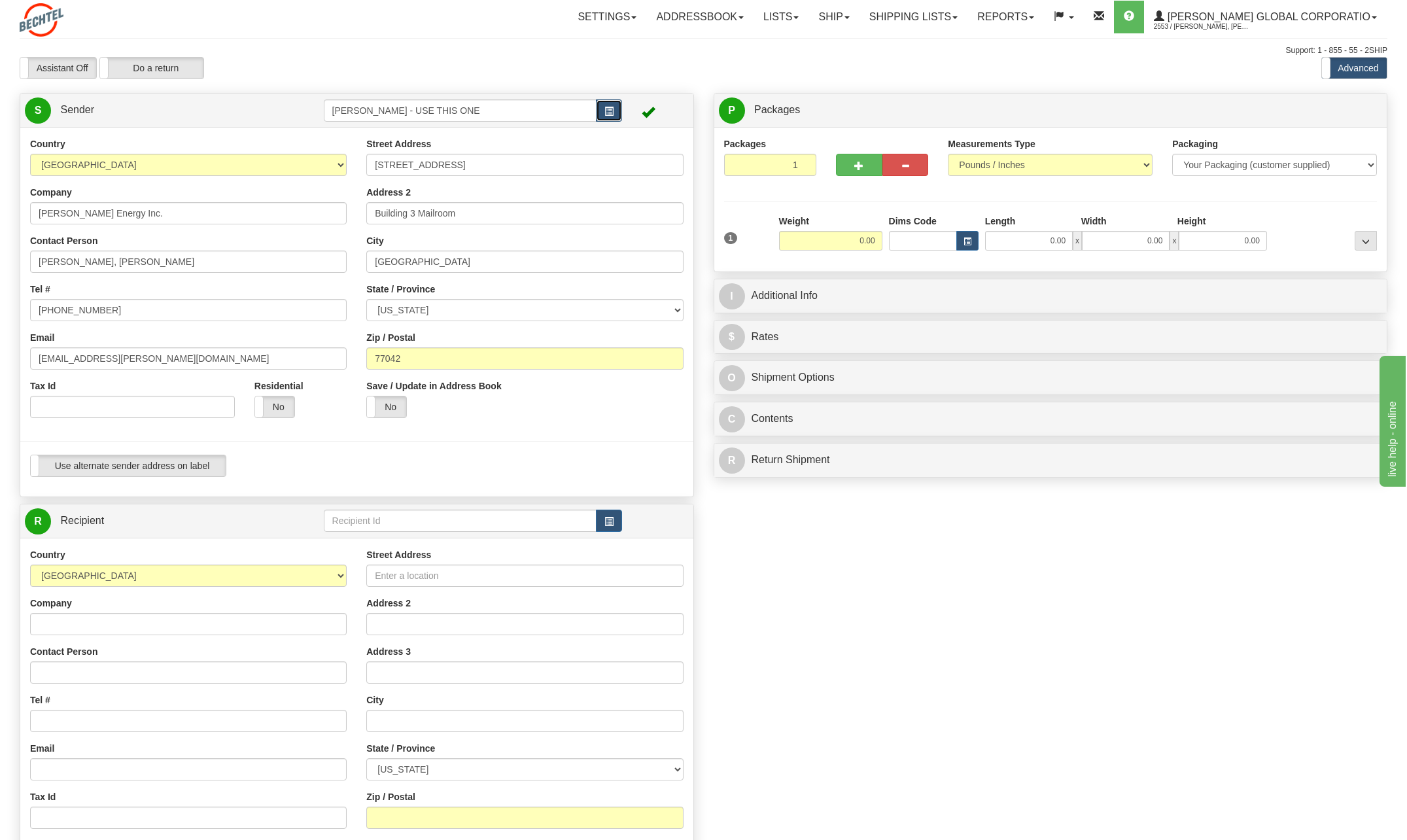
click at [611, 115] on span "button" at bounding box center [609, 111] width 9 height 8
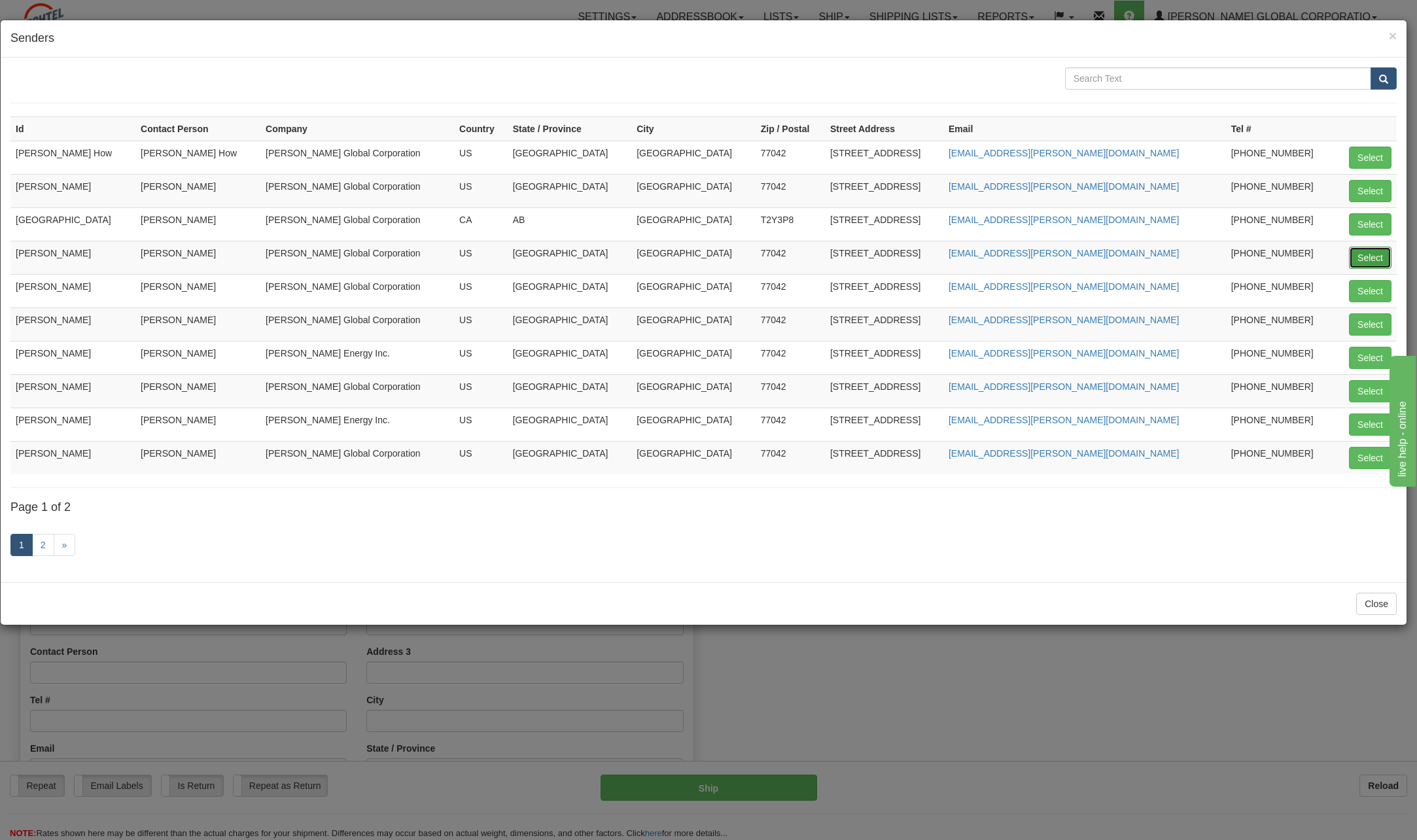
click at [1367, 255] on button "Select" at bounding box center [1370, 258] width 43 height 22
type input "[PERSON_NAME]"
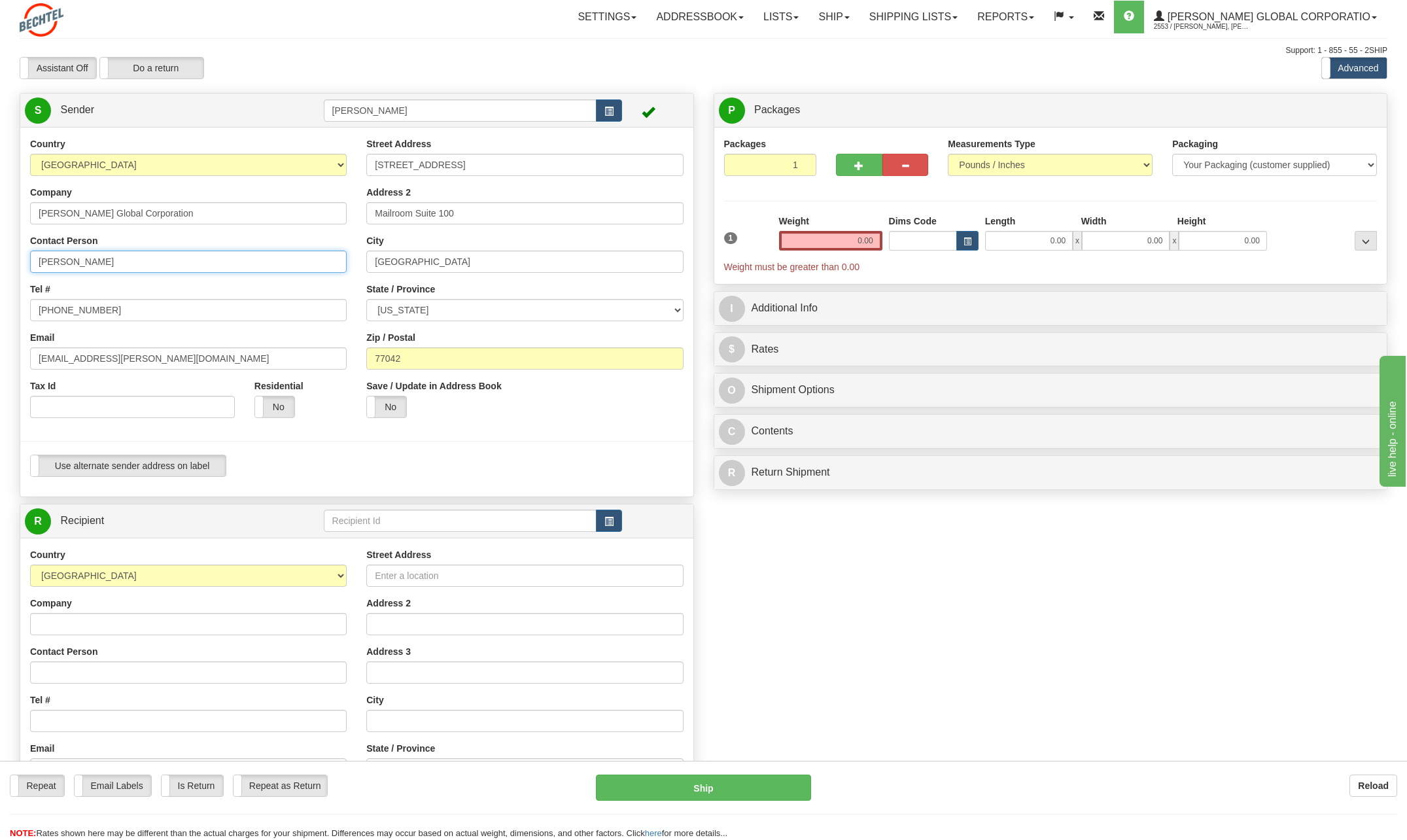
click at [137, 263] on input "[PERSON_NAME]" at bounding box center [188, 262] width 317 height 22
type input "C"
type input "[PERSON_NAME]"
drag, startPoint x: 343, startPoint y: 288, endPoint x: 317, endPoint y: 284, distance: 26.3
click at [343, 293] on div "Tel # [PHONE_NUMBER]" at bounding box center [188, 302] width 317 height 39
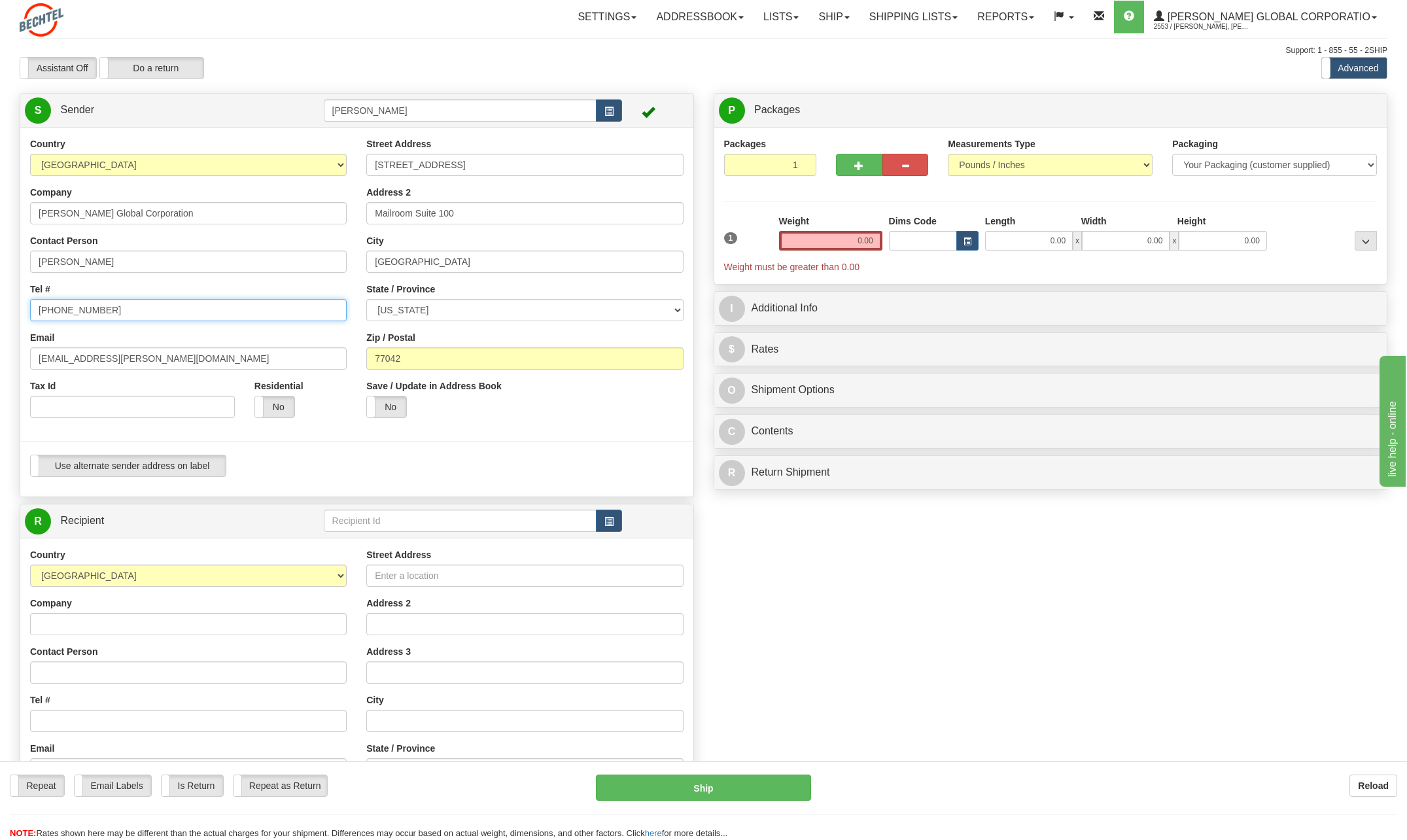
click at [100, 312] on input "[PHONE_NUMBER]" at bounding box center [188, 310] width 317 height 22
type input "7"
type input "[PHONE_NUMBER]"
drag, startPoint x: 80, startPoint y: 360, endPoint x: -1, endPoint y: 368, distance: 81.4
click at [0, 368] on html "Training Course Close Toggle navigation Settings Shipping Preferences New Sende…" at bounding box center [703, 420] width 1407 height 840
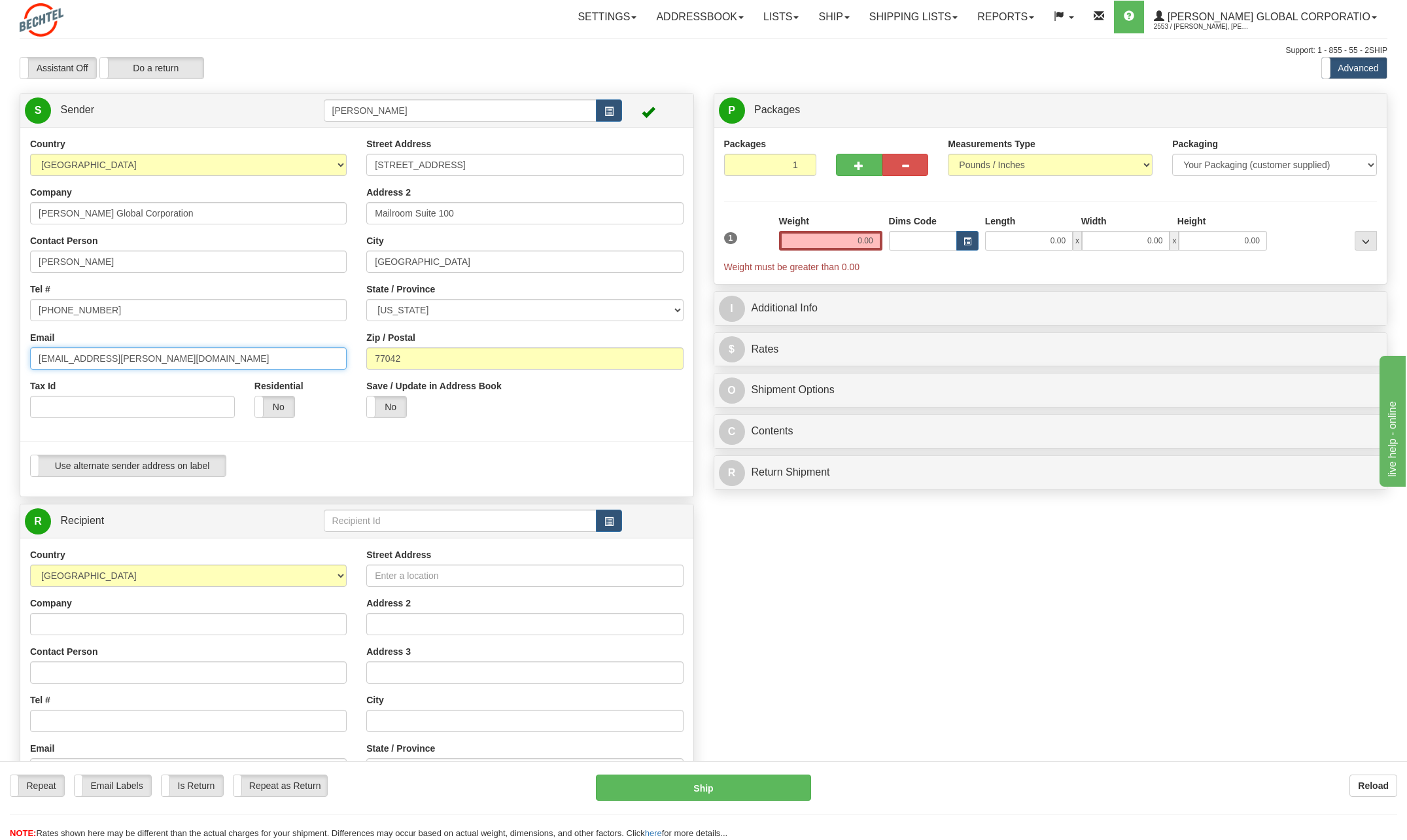
type input "[EMAIL_ADDRESS][PERSON_NAME][DOMAIN_NAME]"
click at [498, 160] on input "[STREET_ADDRESS]" at bounding box center [524, 165] width 317 height 22
type input "2"
type input "[STREET_ADDRESS][DATE]"
click at [636, 192] on div "Address 2 Mailroom Suite 100" at bounding box center [524, 205] width 317 height 39
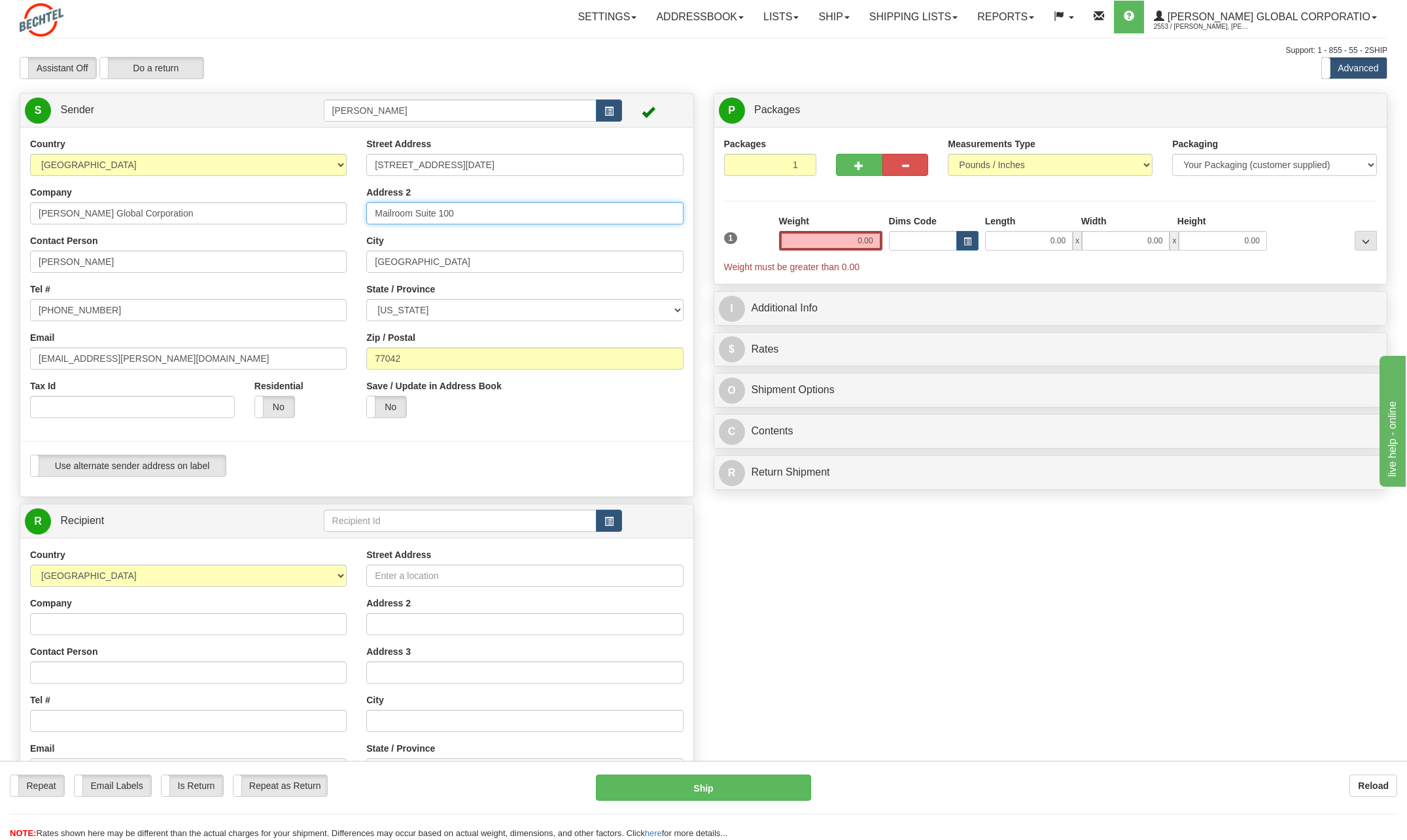
click at [487, 210] on input "Mailroom Suite 100" at bounding box center [524, 213] width 317 height 22
type input "M"
click at [437, 267] on input "[GEOGRAPHIC_DATA]" at bounding box center [524, 262] width 317 height 22
type input "H"
type input "Anchorage"
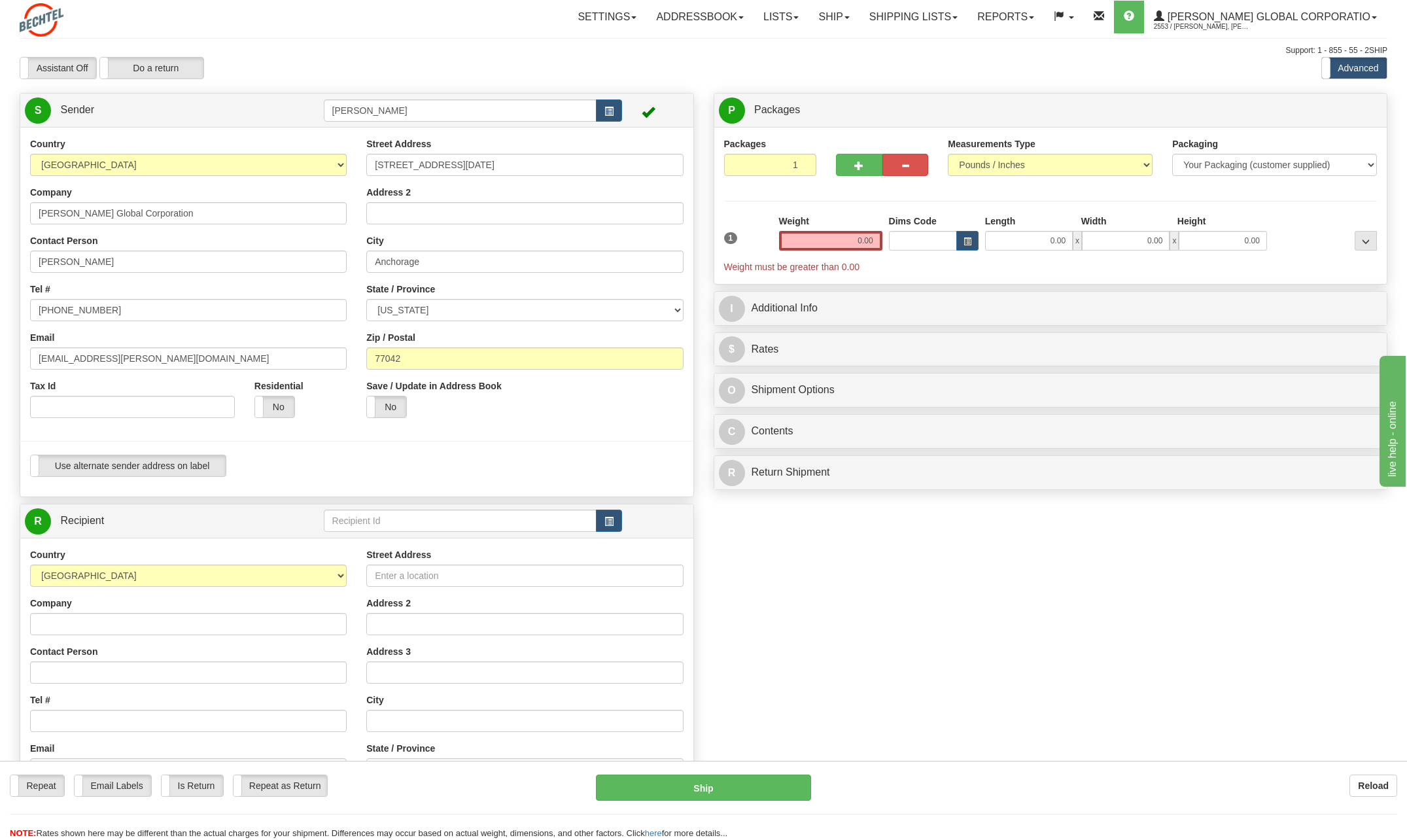
click at [630, 287] on div "State / Province [US_STATE] [US_STATE] [US_STATE] [US_STATE] Armed Forces Ameri…" at bounding box center [524, 302] width 317 height 39
click at [681, 308] on select "[US_STATE] [US_STATE] [US_STATE] [US_STATE] Armed Forces America Armed Forces E…" at bounding box center [524, 310] width 317 height 22
select select "AK"
click at [366, 299] on select "[US_STATE] [US_STATE] [US_STATE] [US_STATE] Armed Forces America Armed Forces E…" at bounding box center [524, 310] width 317 height 22
click at [414, 364] on input "77042" at bounding box center [524, 359] width 317 height 22
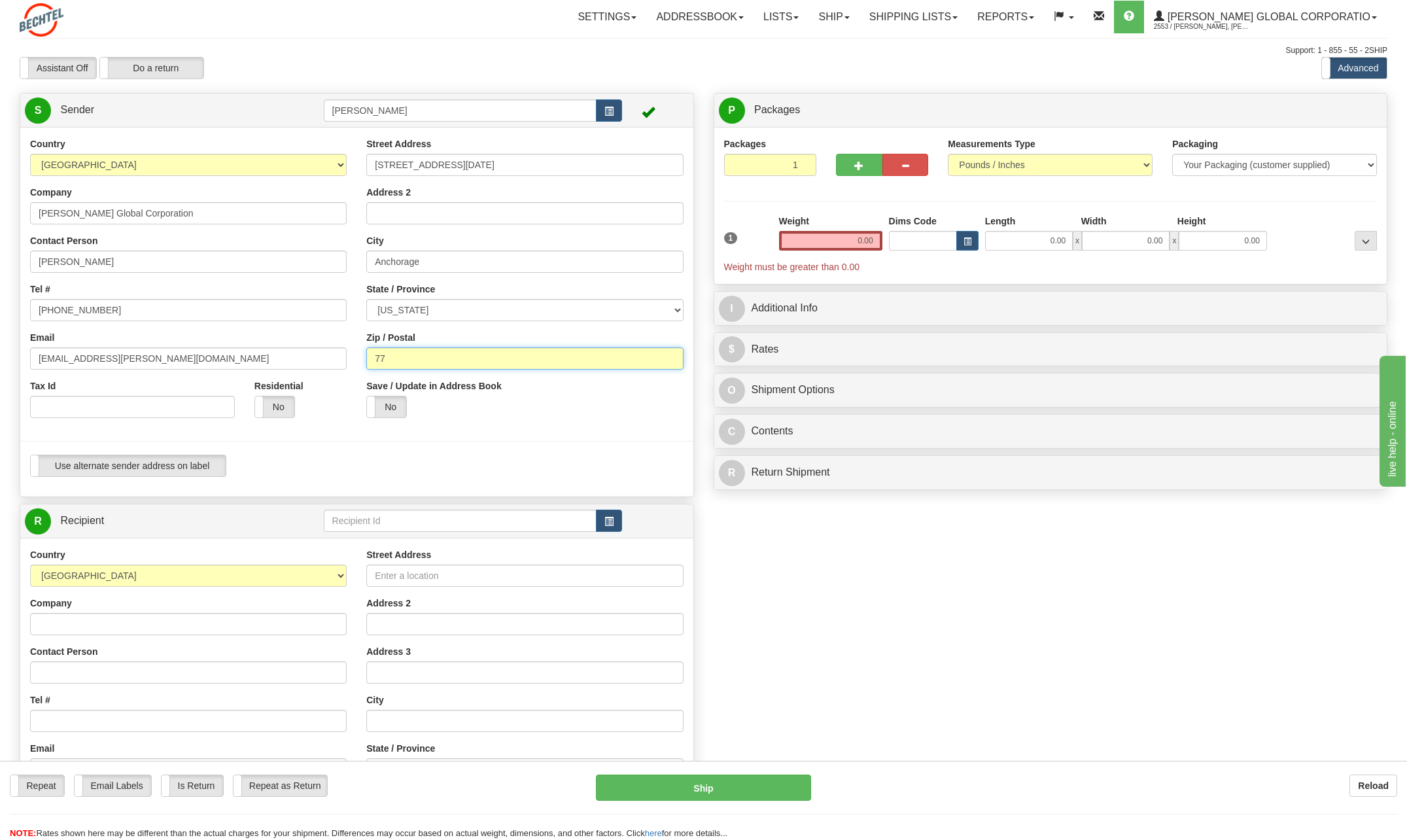
type input "7"
type input "99515"
click at [660, 401] on div "Save / Update in Address Book Yes No" at bounding box center [524, 404] width 336 height 49
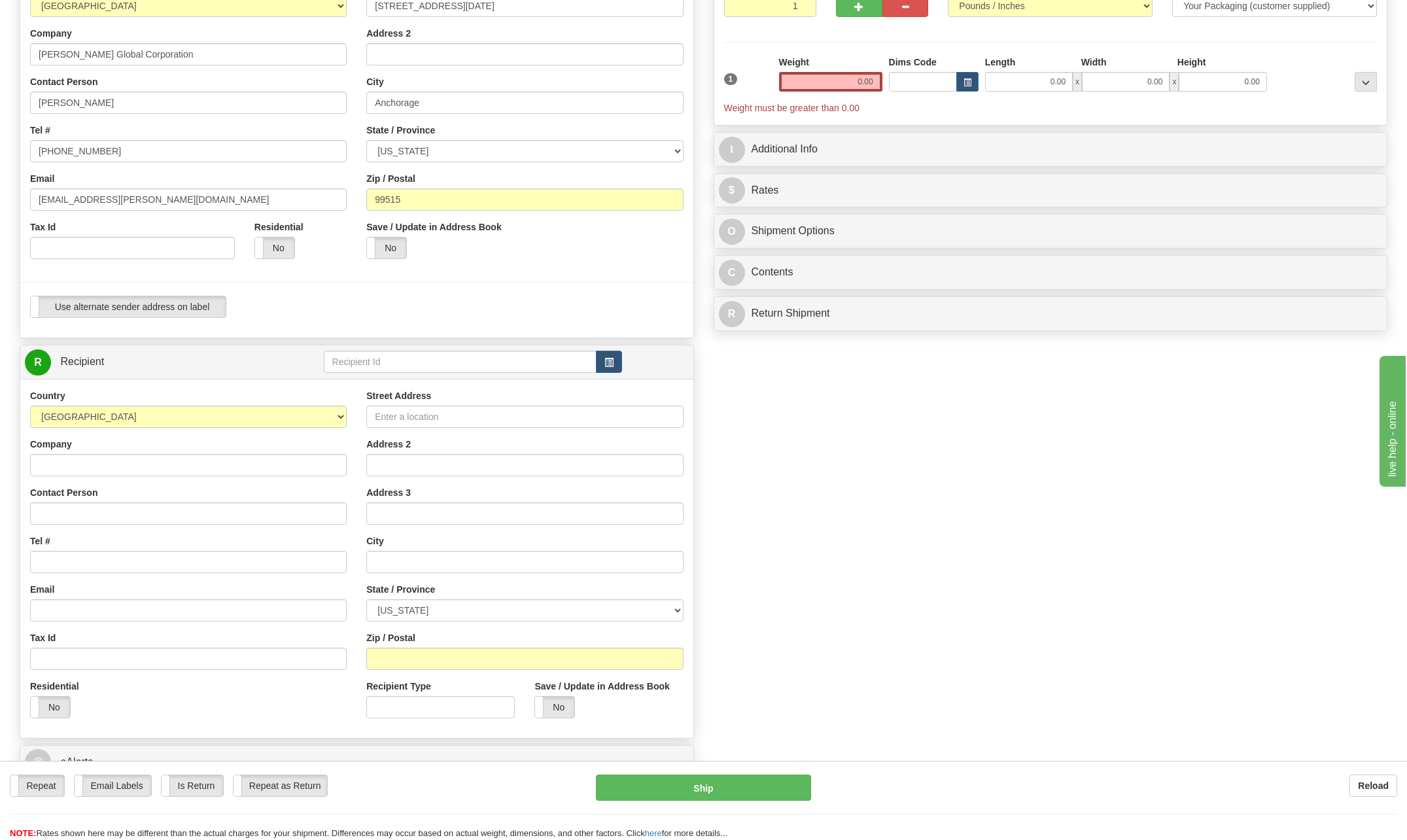
scroll to position [196, 0]
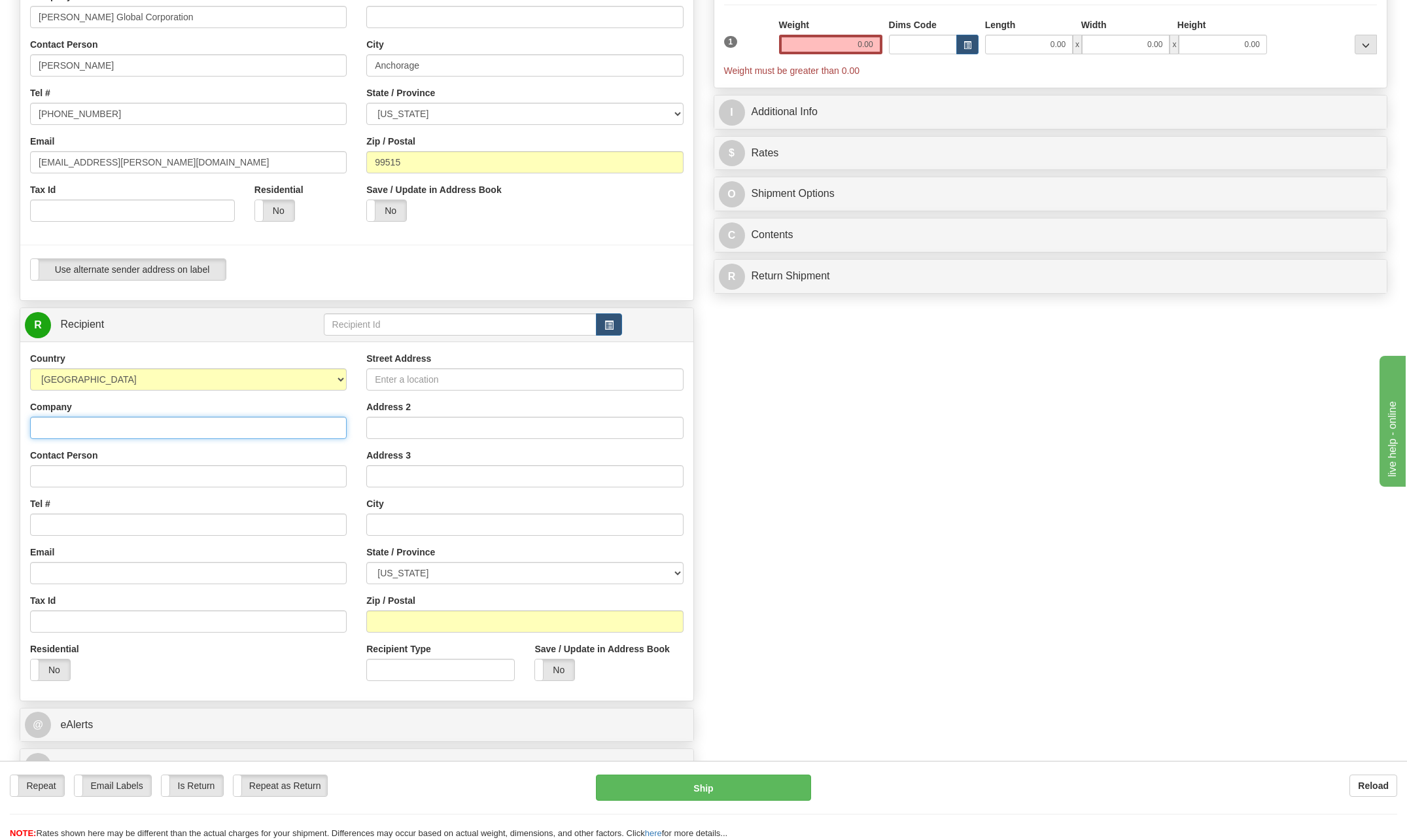
click at [89, 430] on input "Company" at bounding box center [188, 428] width 317 height 22
type input "S"
type input "[PERSON_NAME] Corporation"
click at [285, 441] on div "Country [GEOGRAPHIC_DATA] [GEOGRAPHIC_DATA] [GEOGRAPHIC_DATA] [GEOGRAPHIC_DATA]…" at bounding box center [188, 521] width 336 height 339
click at [64, 479] on input "Contact Person" at bounding box center [188, 476] width 317 height 22
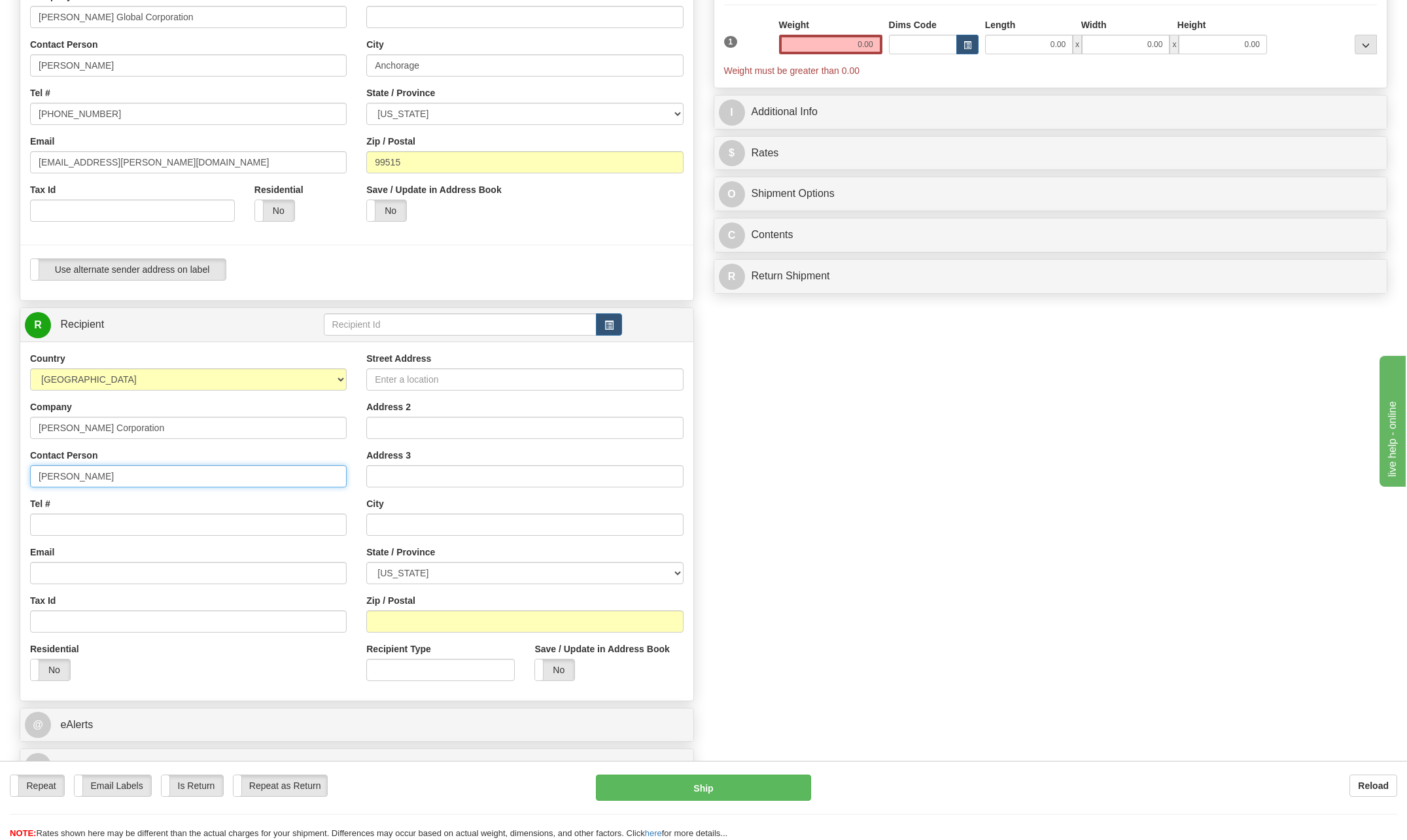
type input "[PERSON_NAME]"
type input "[EMAIL_ADDRESS][PERSON_NAME][DOMAIN_NAME]"
type input "[STREET_ADDRESS]"
type input "Mailroom Suite 100"
type input "[GEOGRAPHIC_DATA]"
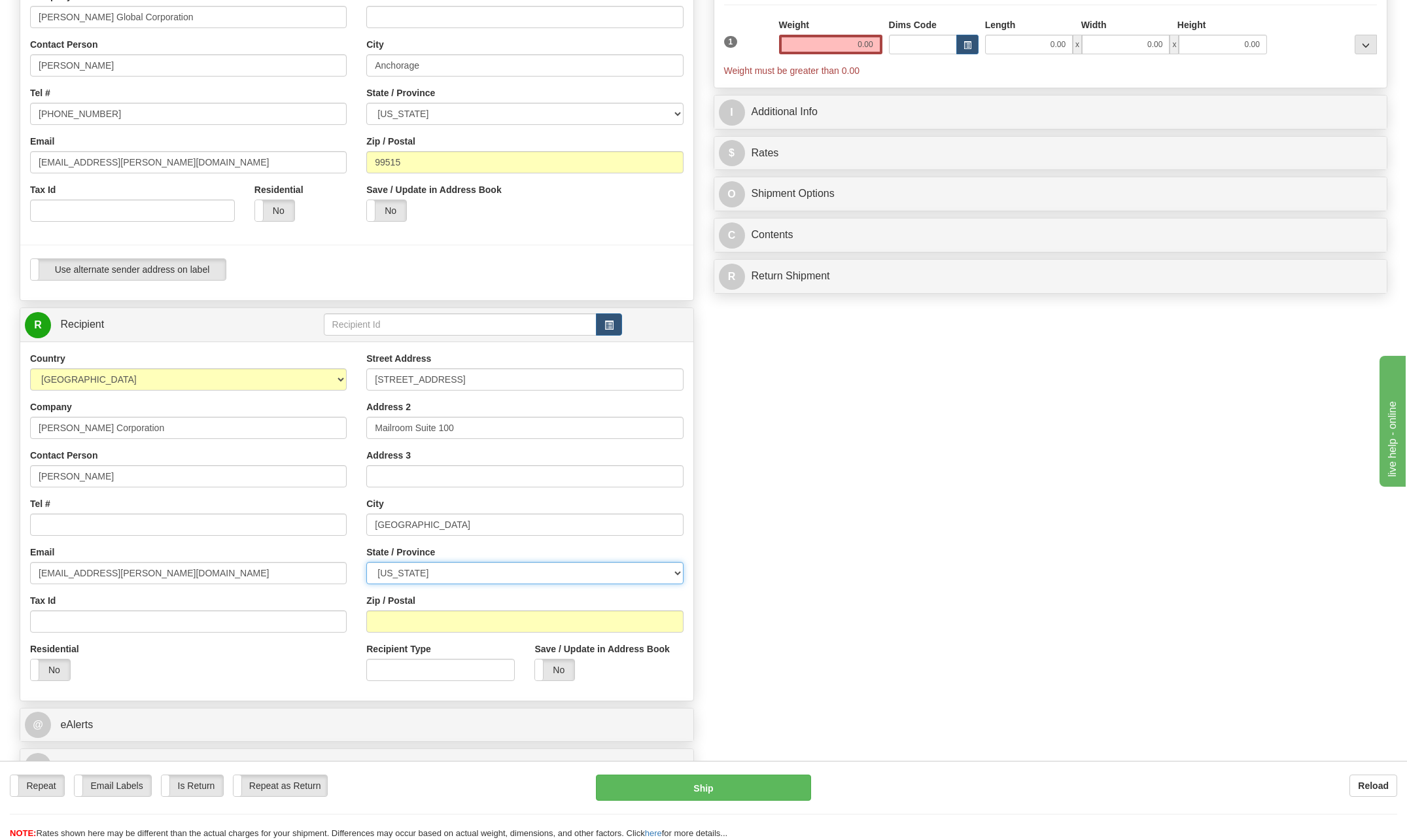
select select "[GEOGRAPHIC_DATA]"
type input "77042"
click at [72, 532] on input "Tel #" at bounding box center [188, 525] width 317 height 22
type input "[PHONE_NUMBER]"
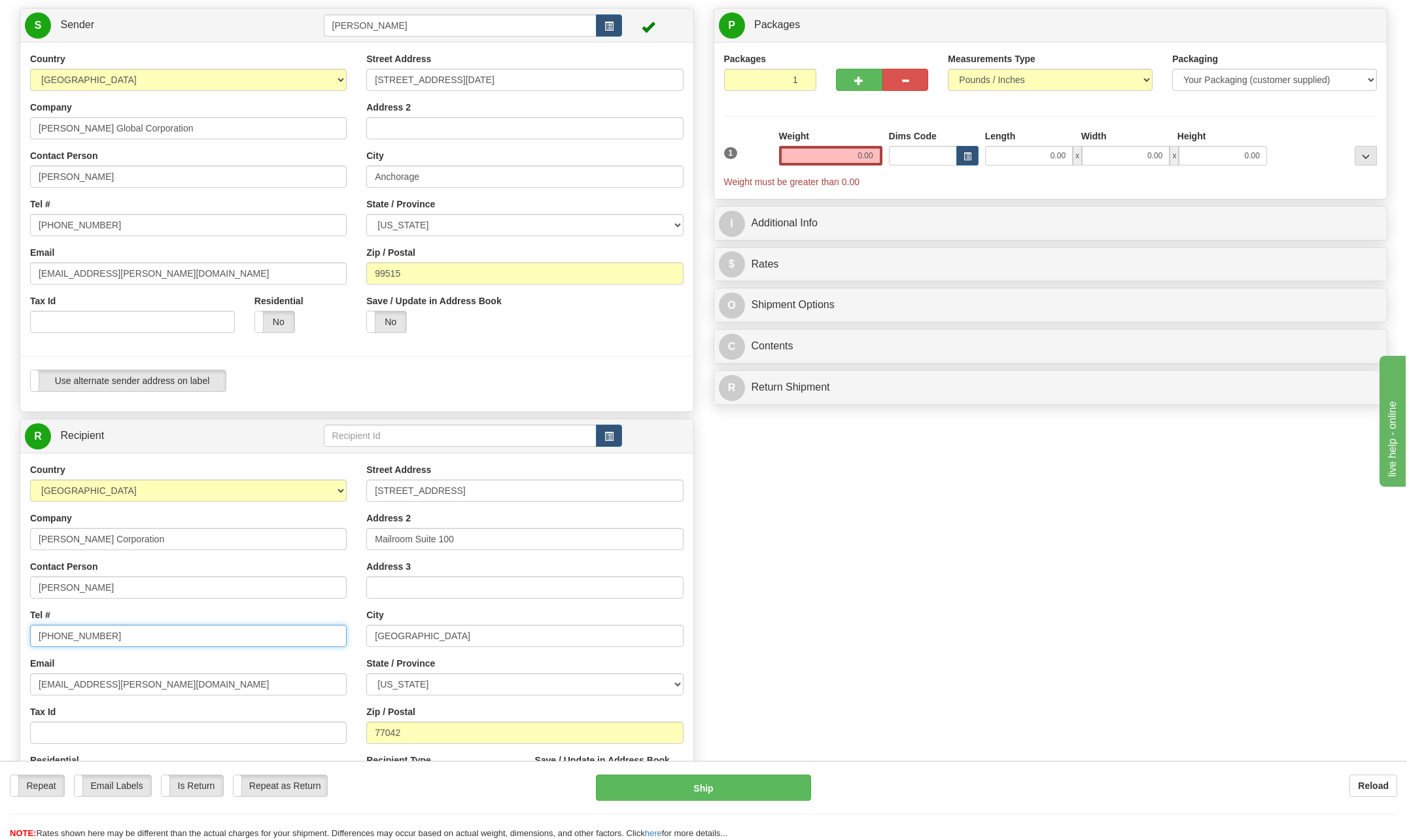
scroll to position [65, 0]
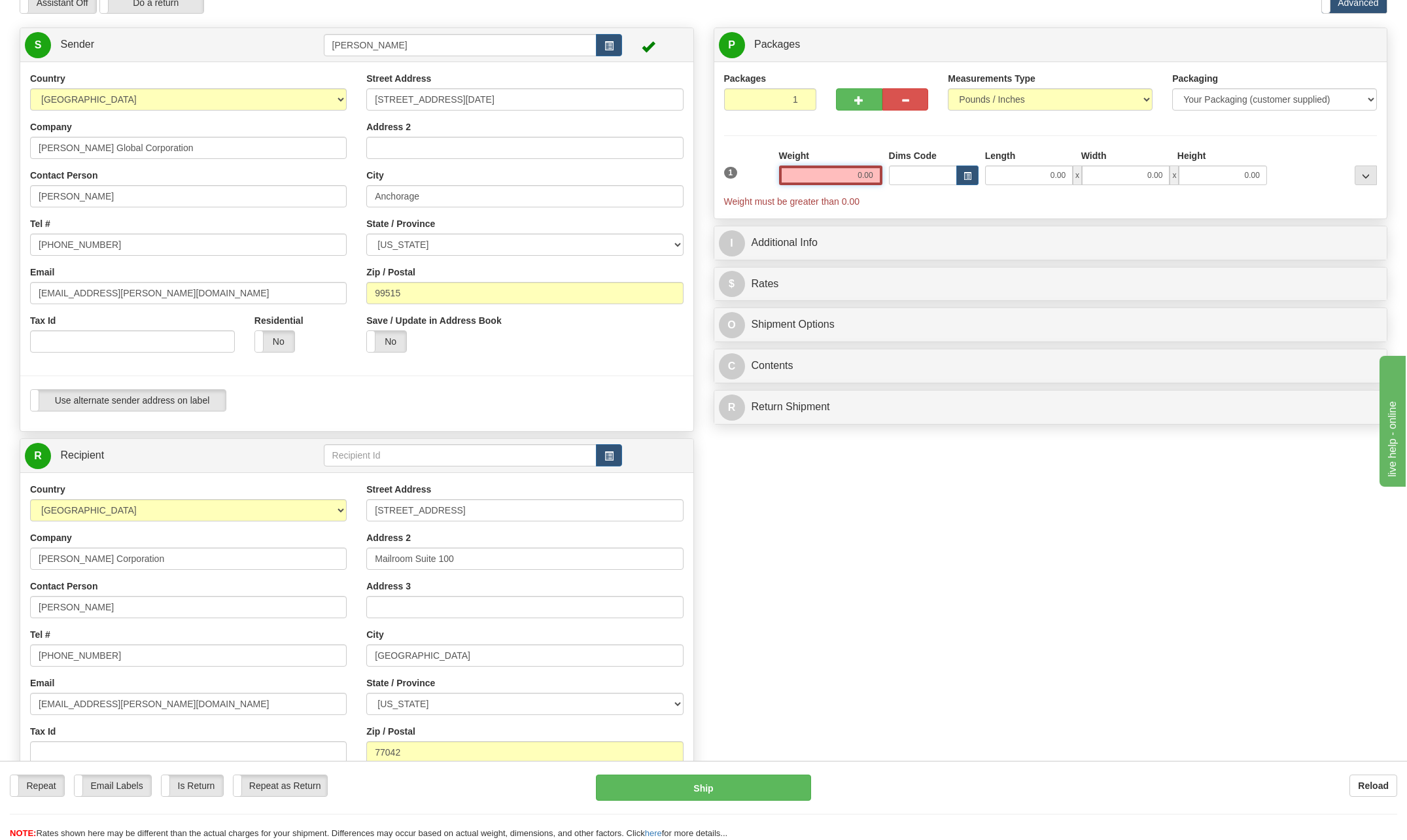
drag, startPoint x: 851, startPoint y: 178, endPoint x: 946, endPoint y: 153, distance: 98.2
click at [938, 158] on div "1 Weight 0.00 Dims Code 0.00" at bounding box center [1051, 178] width 660 height 59
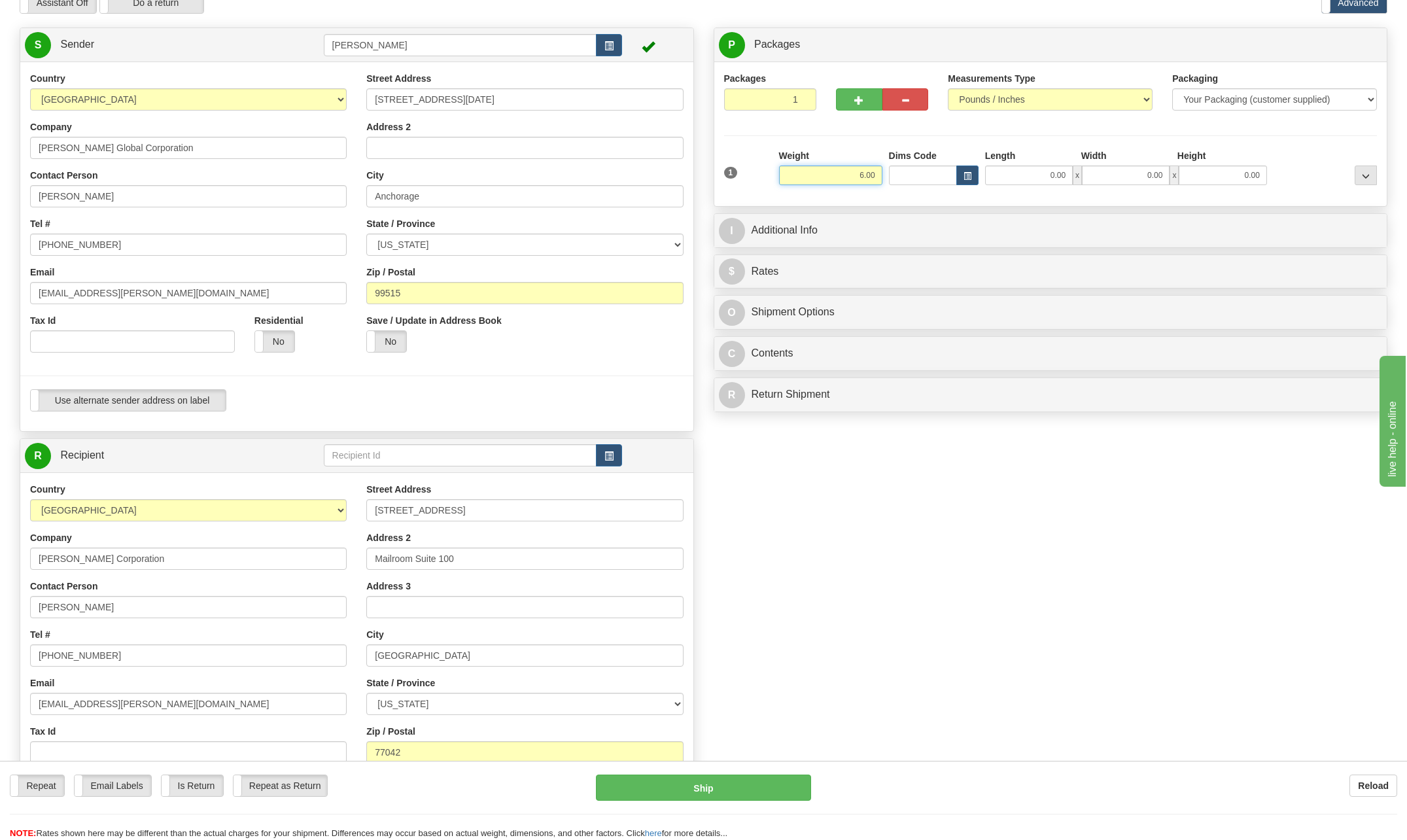
type input "6.00"
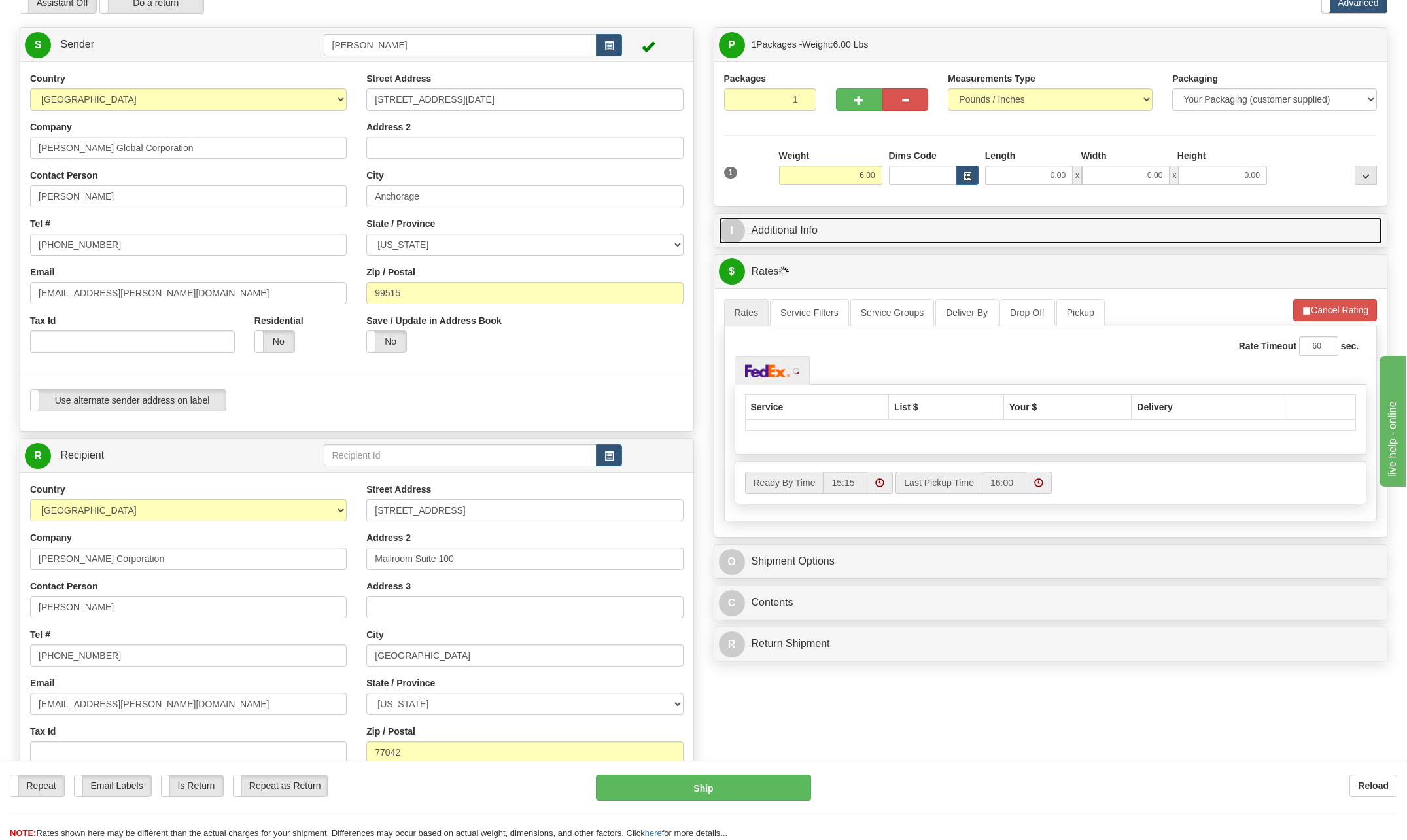
click at [735, 223] on span "I" at bounding box center [732, 231] width 26 height 26
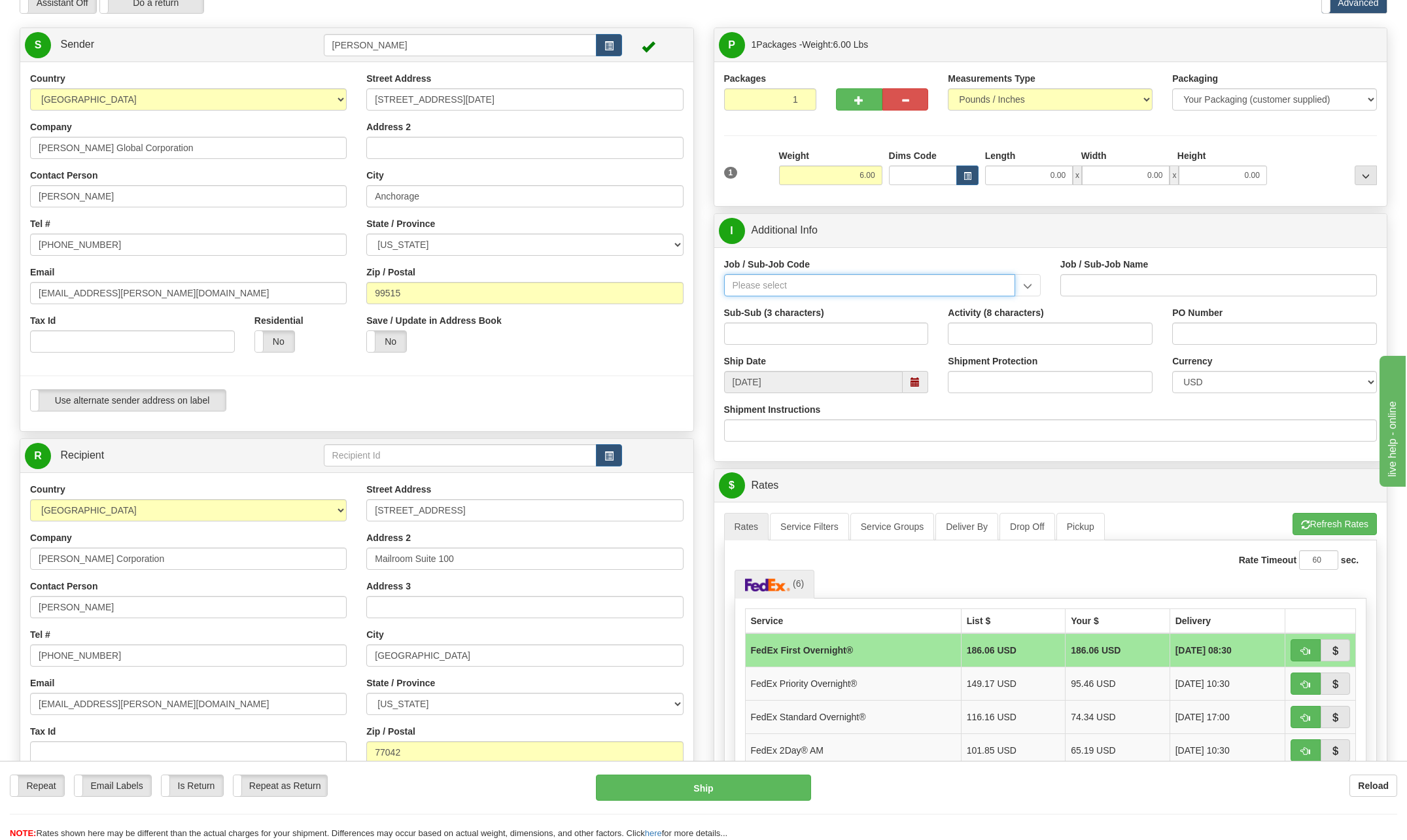
click at [784, 281] on input "Job / Sub-Job Code" at bounding box center [869, 285] width 291 height 22
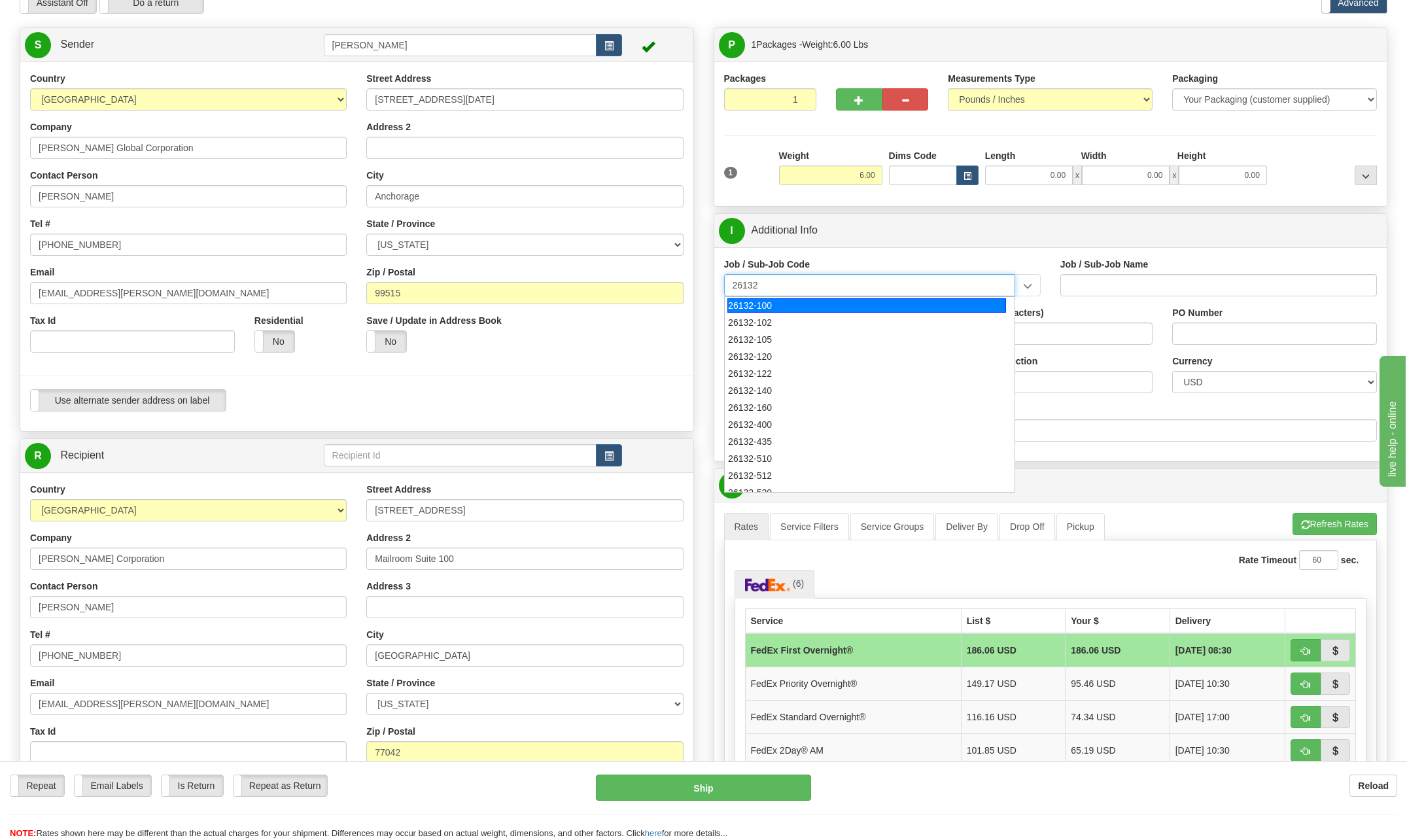
click at [769, 308] on div "26132-100" at bounding box center [867, 305] width 279 height 14
type input "26132-100"
type input "DRIFTWOOD LNG - HOME OFFICE - [GEOGRAPHIC_DATA] ACTIVITIES"
type input "26132-100"
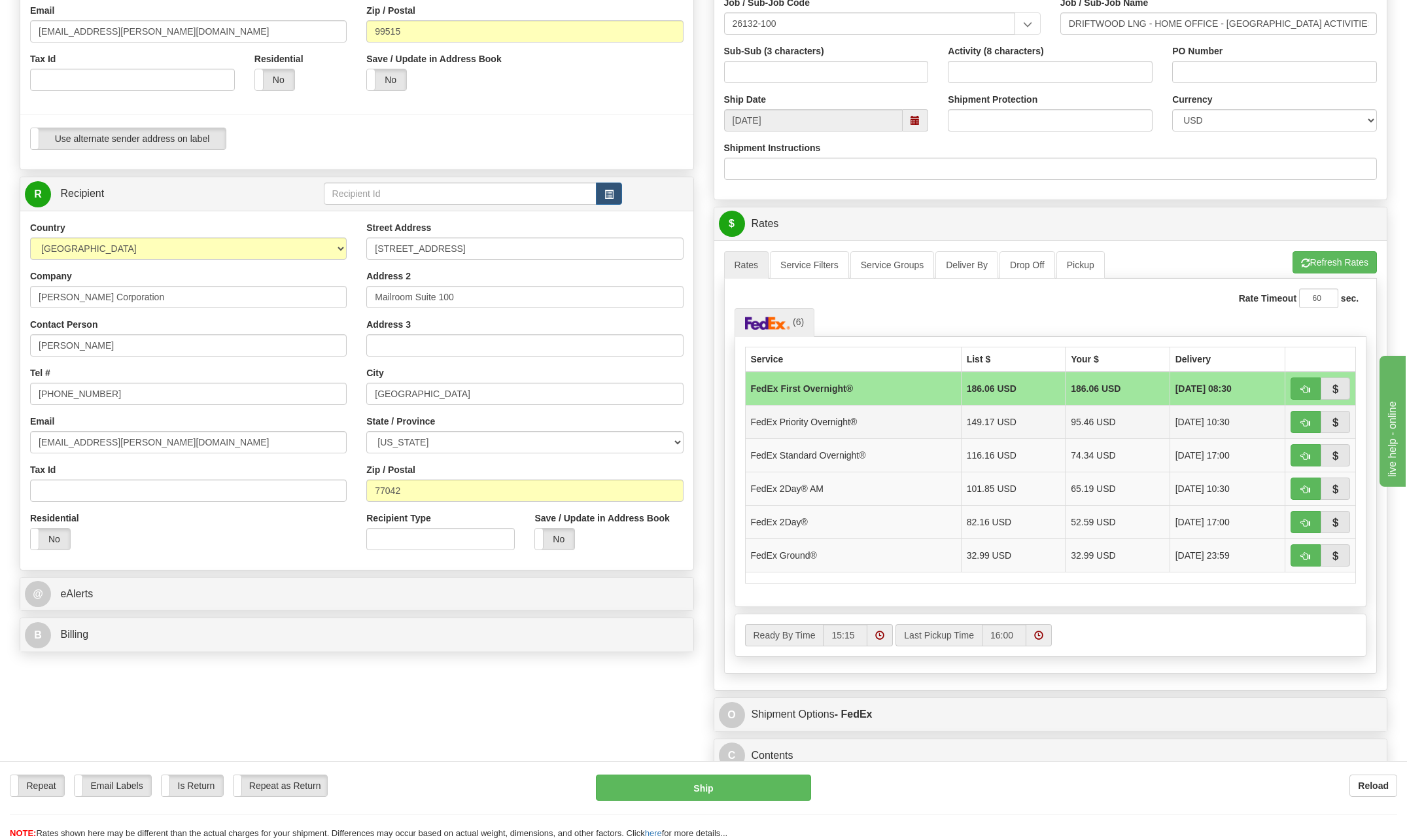
scroll to position [261, 0]
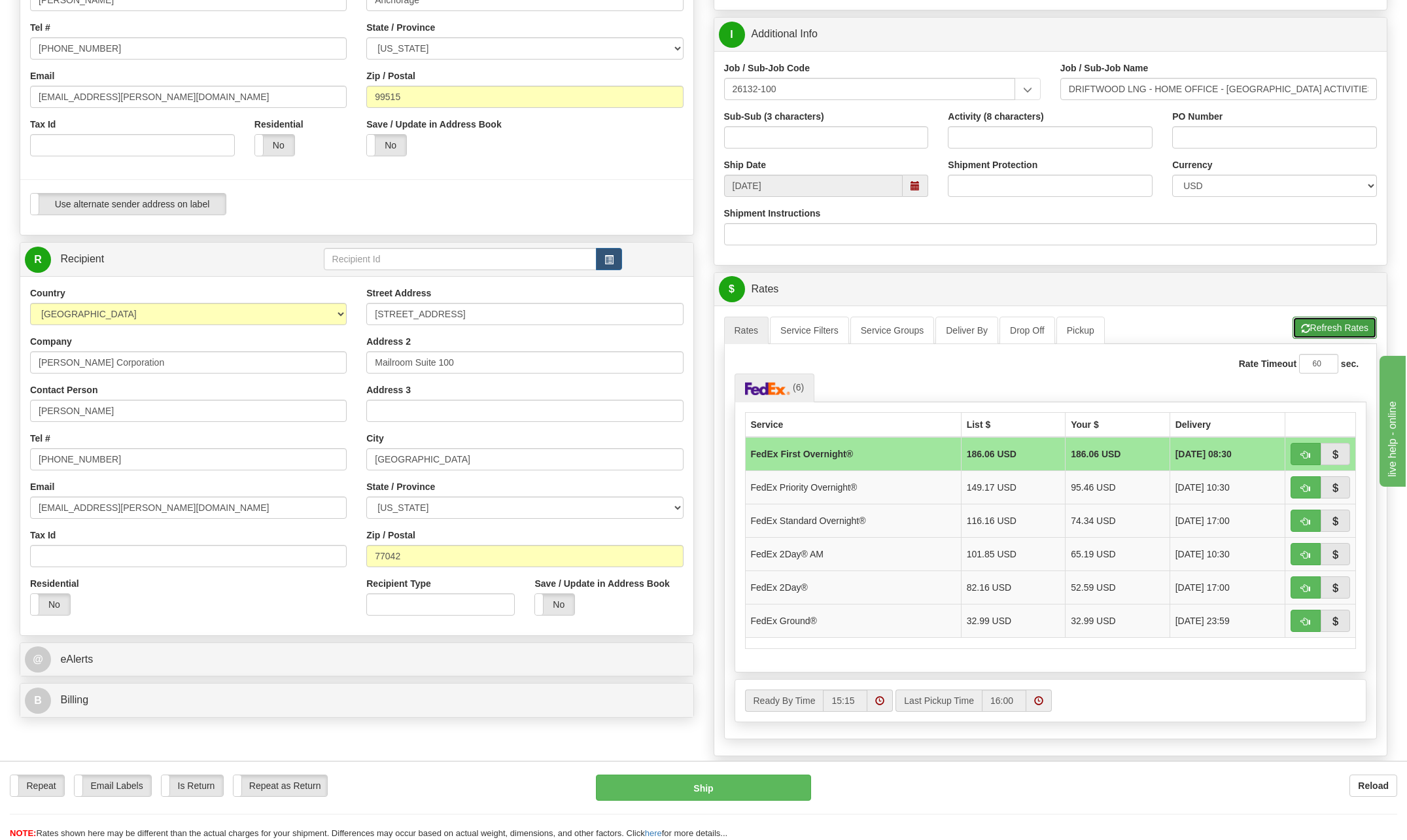
click at [1328, 329] on button "Refresh Rates" at bounding box center [1334, 328] width 85 height 22
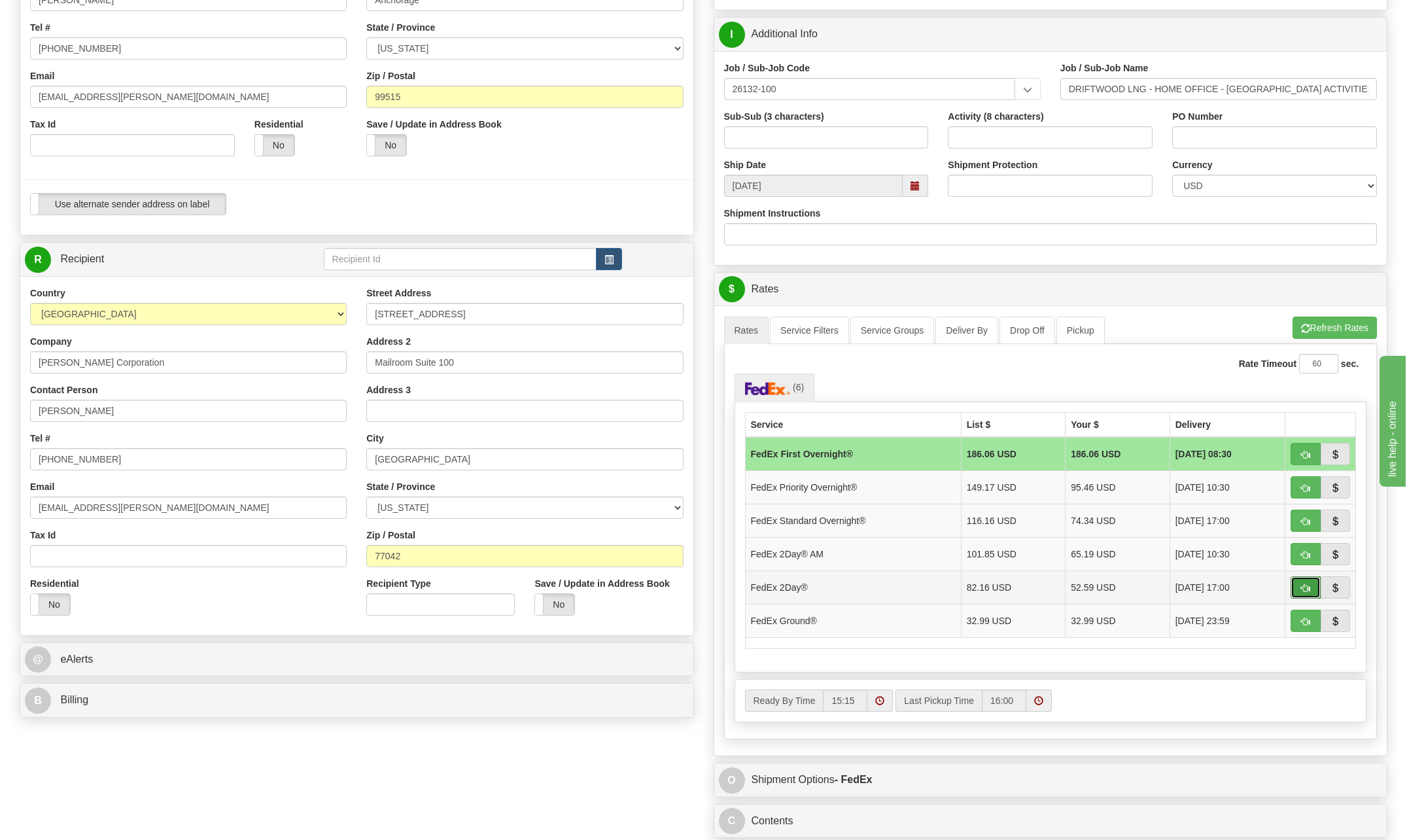
click at [1305, 588] on span "button" at bounding box center [1306, 588] width 9 height 8
type input "03"
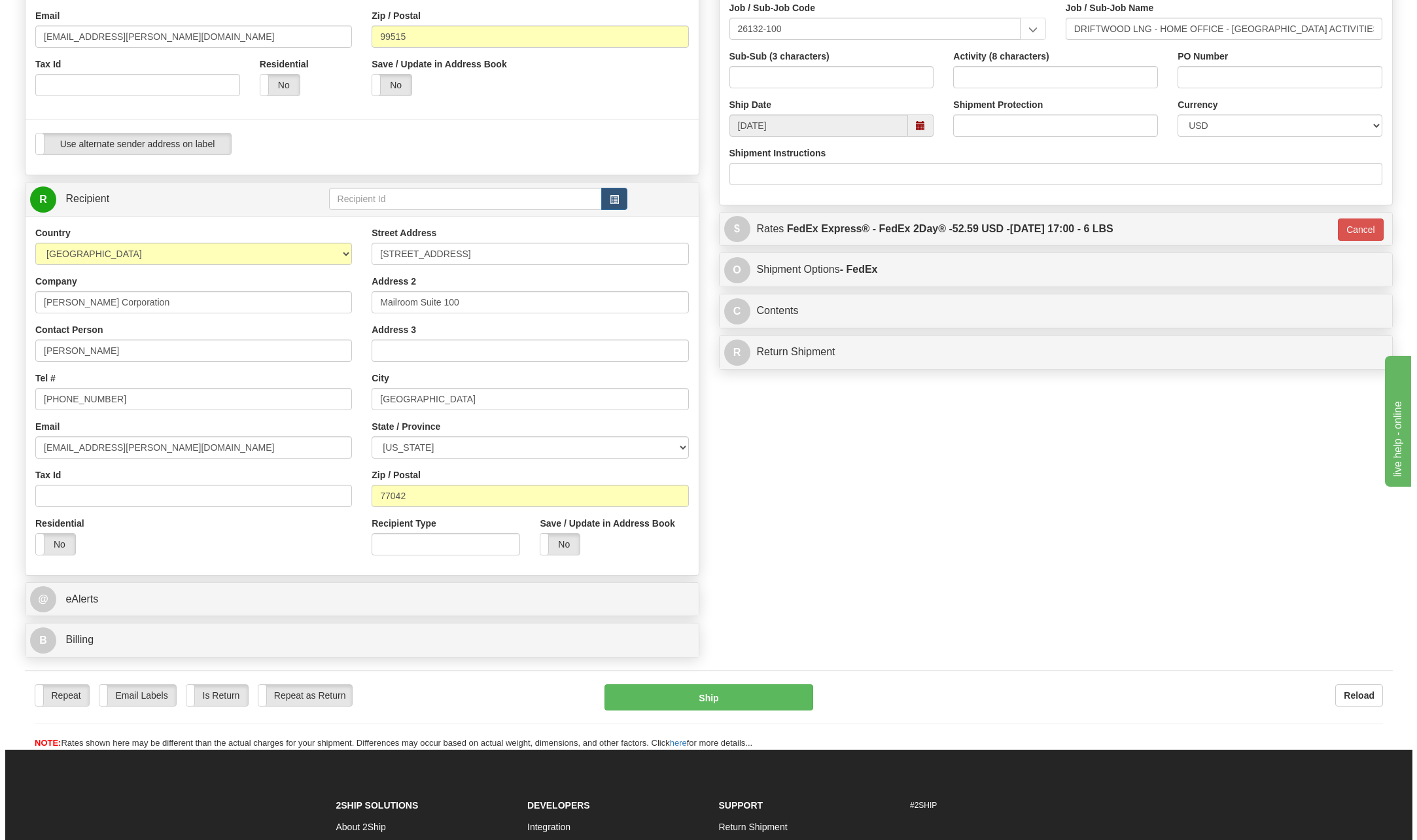
scroll to position [327, 0]
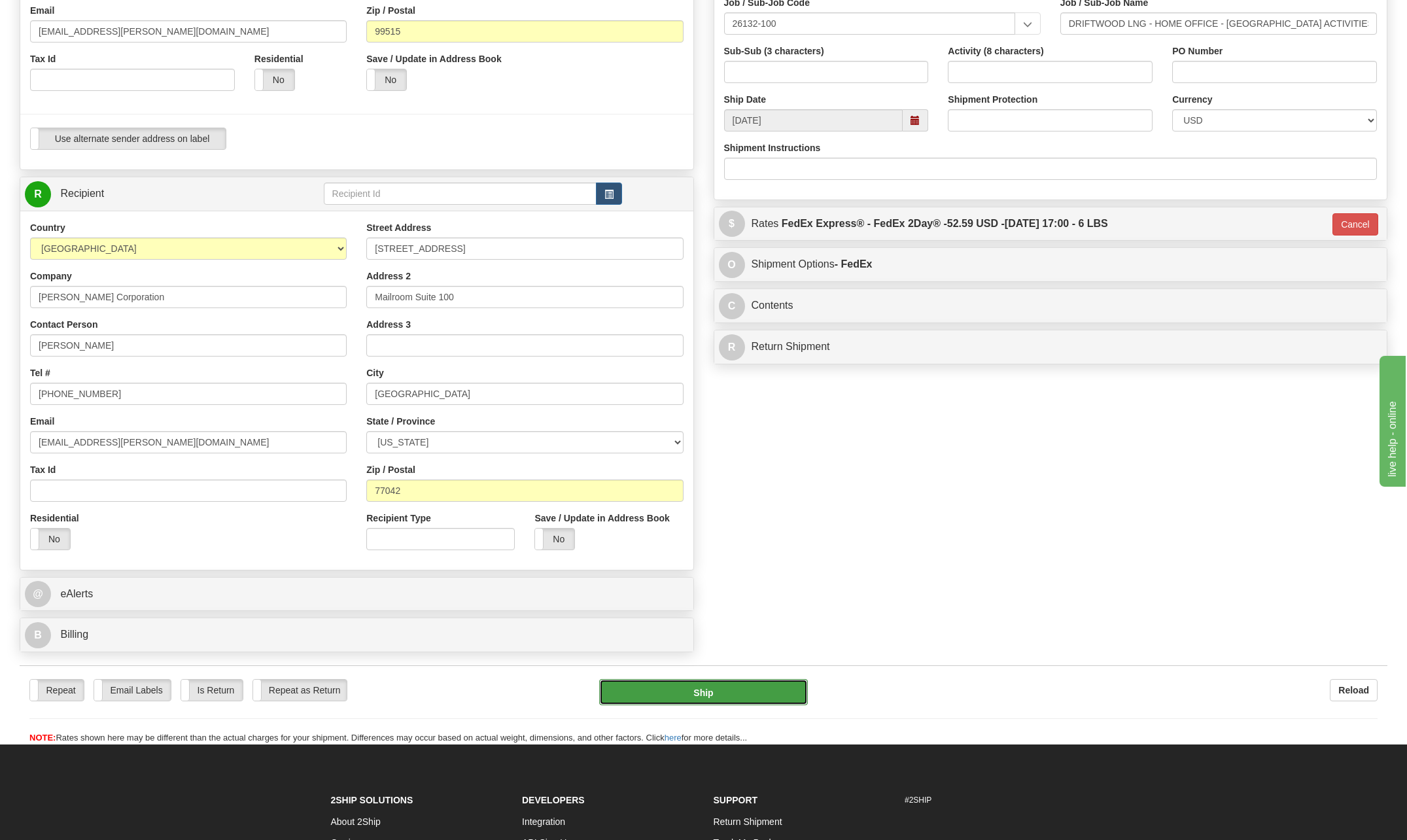
click at [752, 691] on button "Ship" at bounding box center [703, 692] width 209 height 26
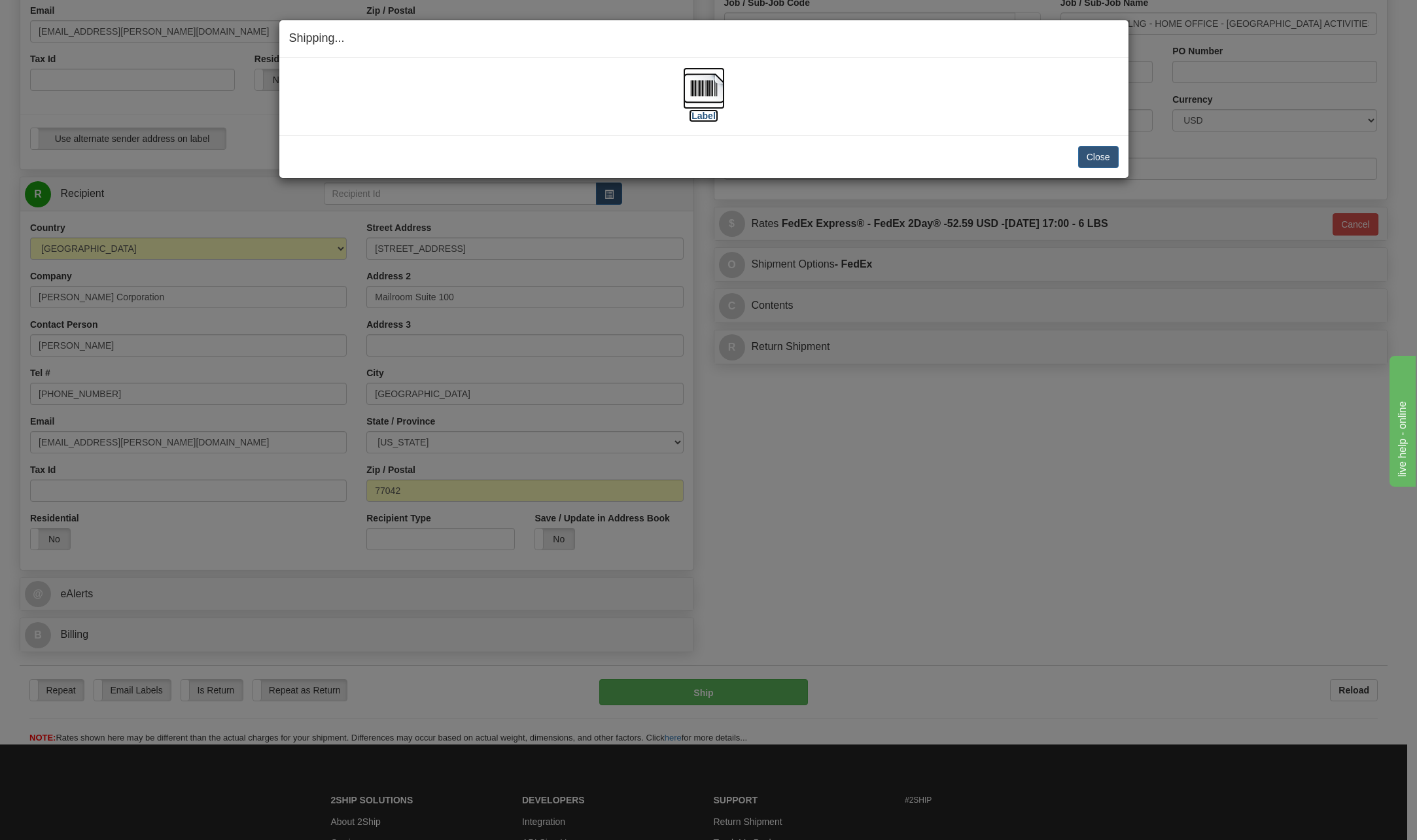
click at [707, 84] on img at bounding box center [704, 88] width 42 height 42
